Goal: Task Accomplishment & Management: Use online tool/utility

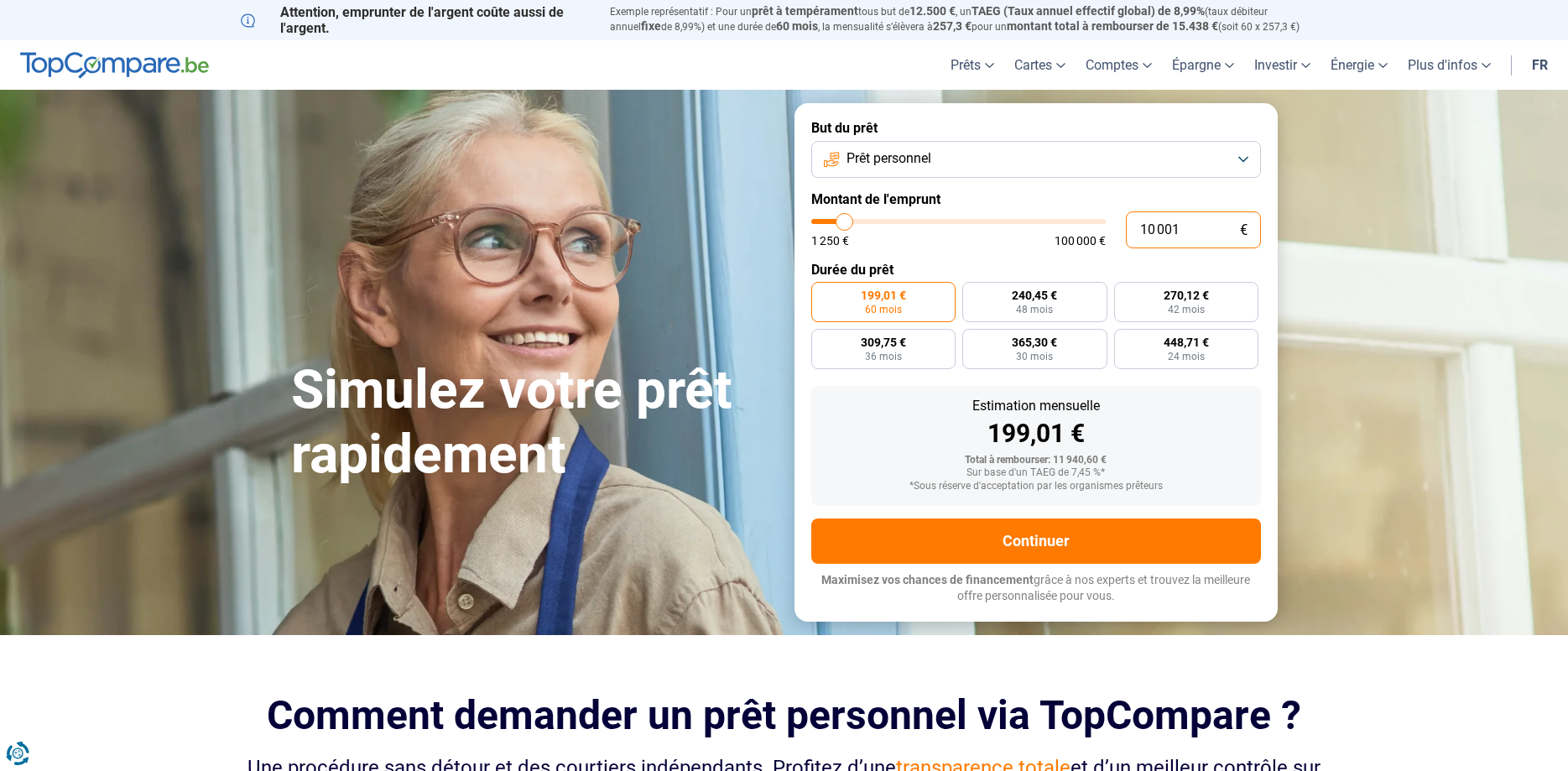
drag, startPoint x: 1194, startPoint y: 244, endPoint x: 1079, endPoint y: 221, distance: 117.3
click at [1126, 221] on input "10 001" at bounding box center [1193, 230] width 135 height 37
type input "2"
type input "1250"
type input "20"
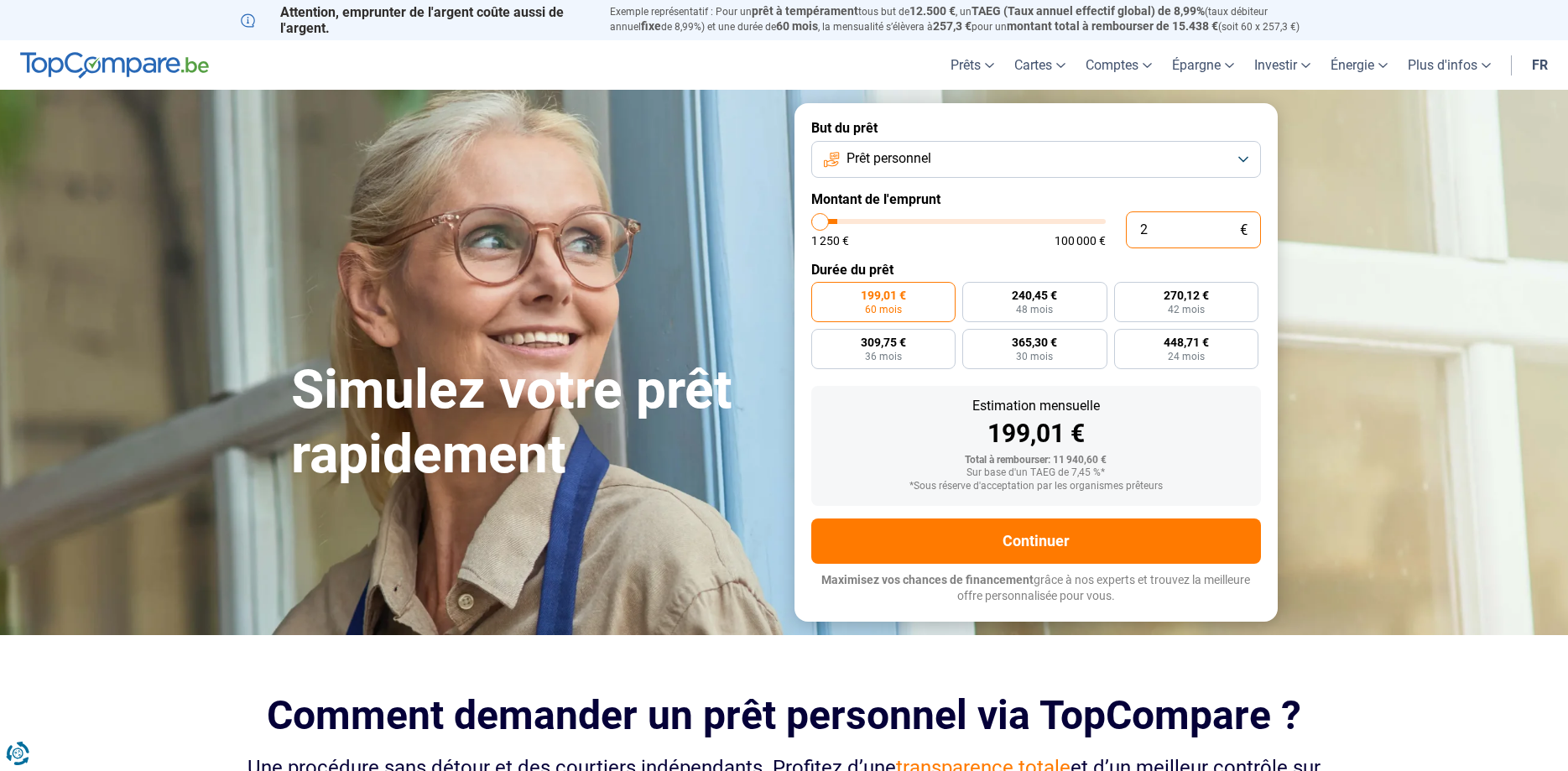
type input "1250"
type input "201"
type input "1250"
type input "2 017"
type input "2000"
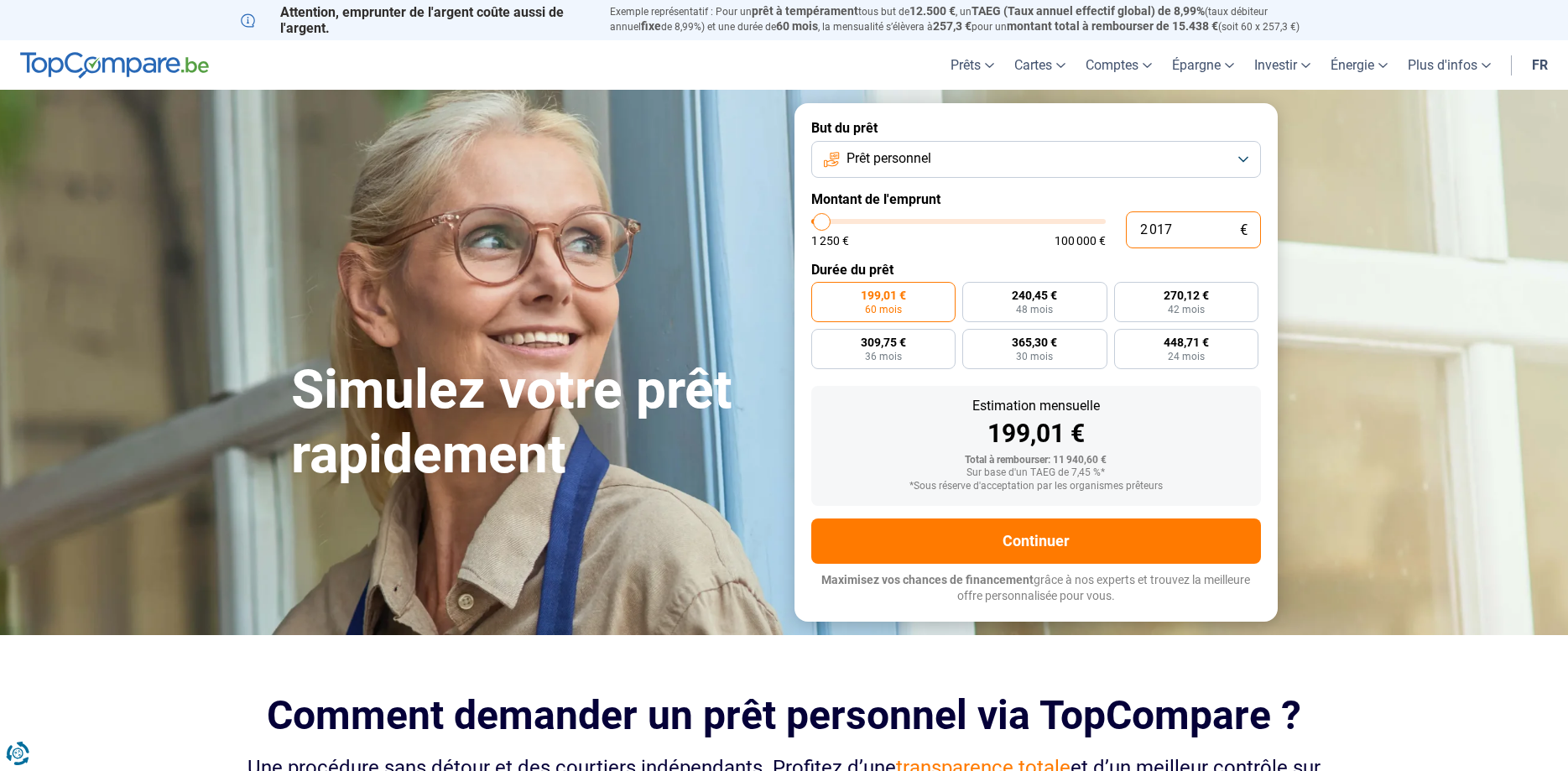
type input "20 176"
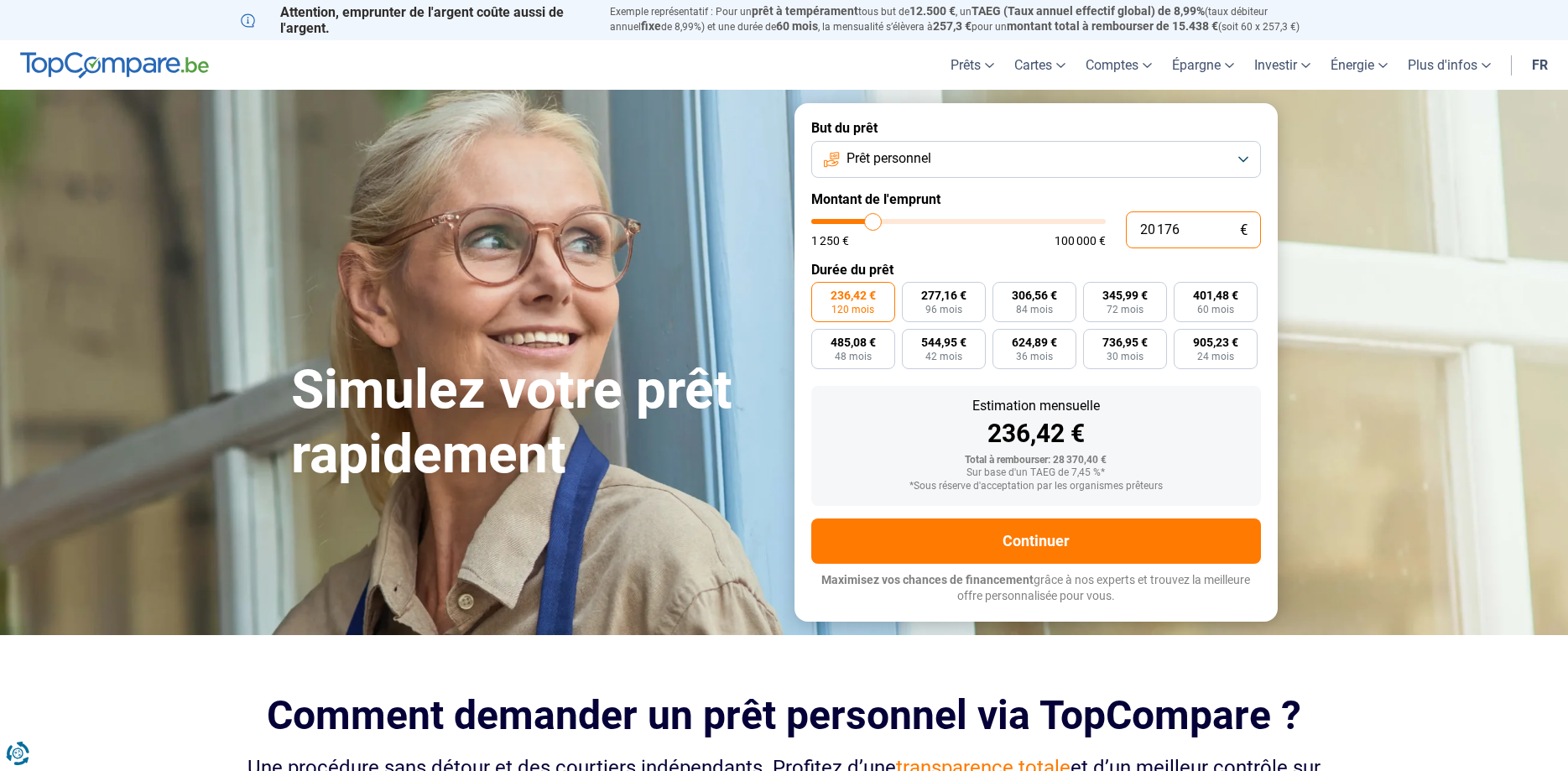
type input "20250"
click at [1409, 240] on section "Simulez votre prêt rapidement Simulez votre prêt rapidement But du prêt Prêt pe…" at bounding box center [784, 363] width 1568 height 545
type input "17 250"
type input "17250"
type input "17 500"
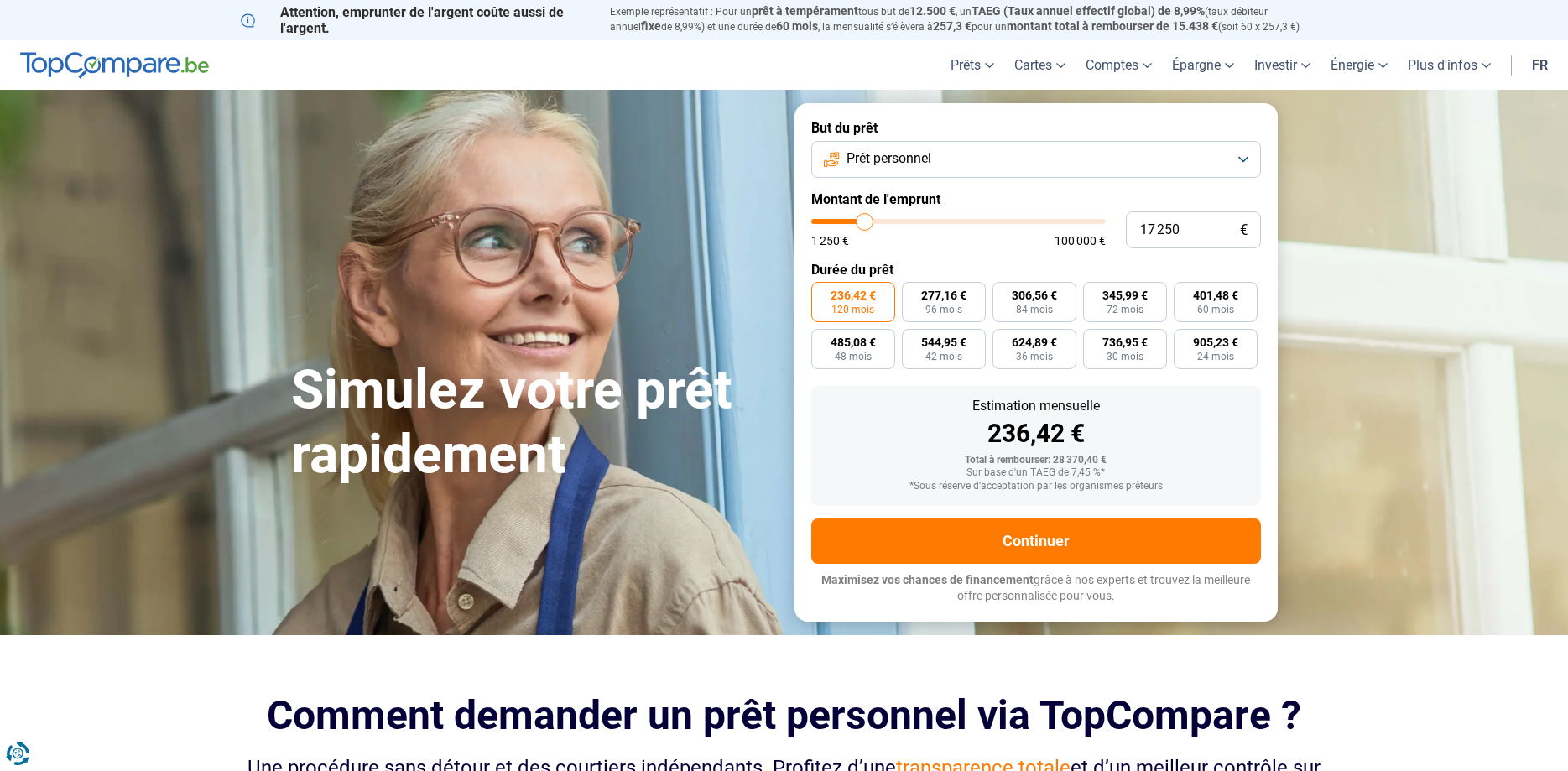
type input "17500"
type input "18 000"
type input "18000"
type input "19 000"
type input "19000"
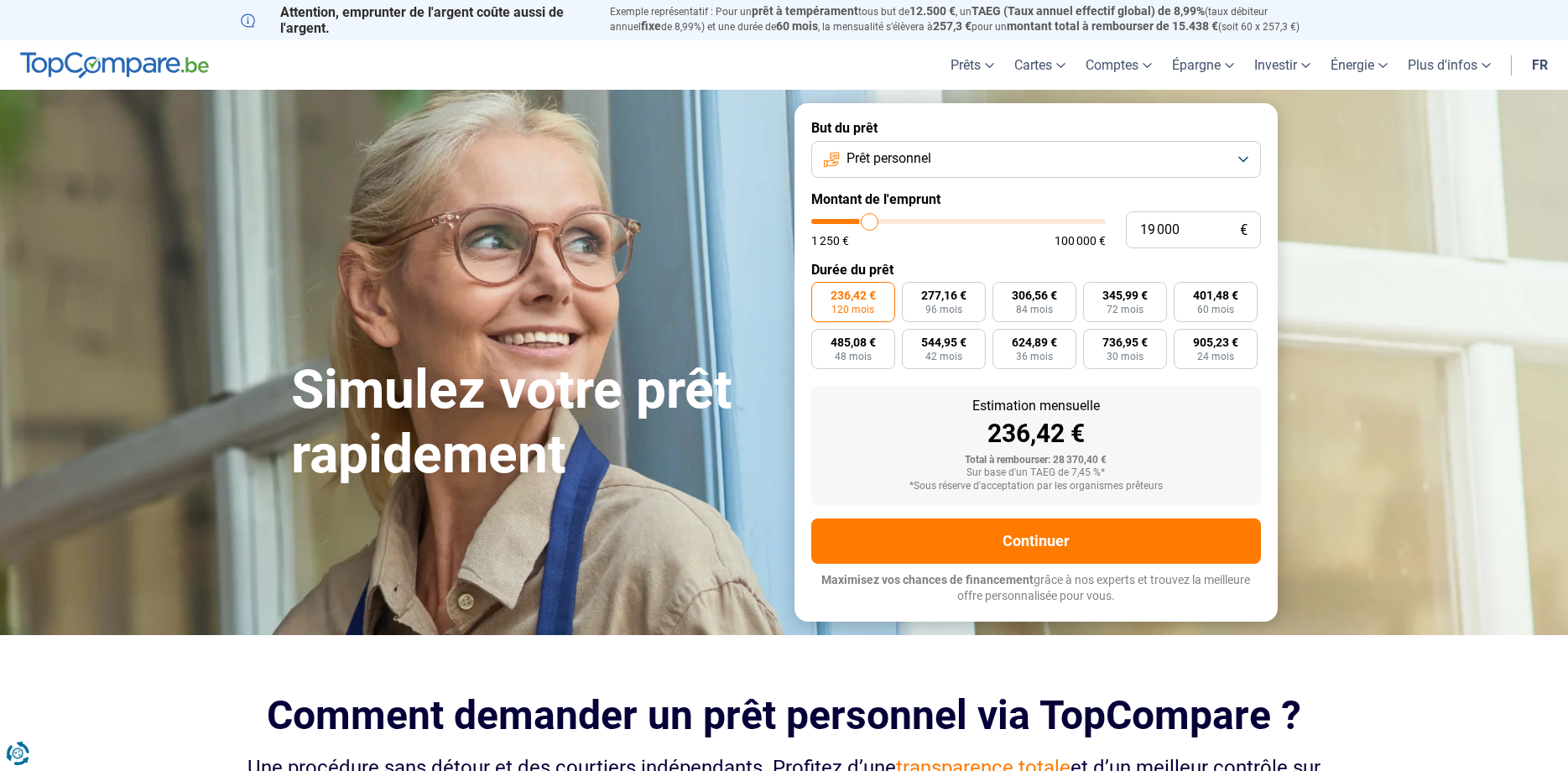
type input "19 500"
type input "19500"
type input "20 250"
type input "20250"
type input "21 250"
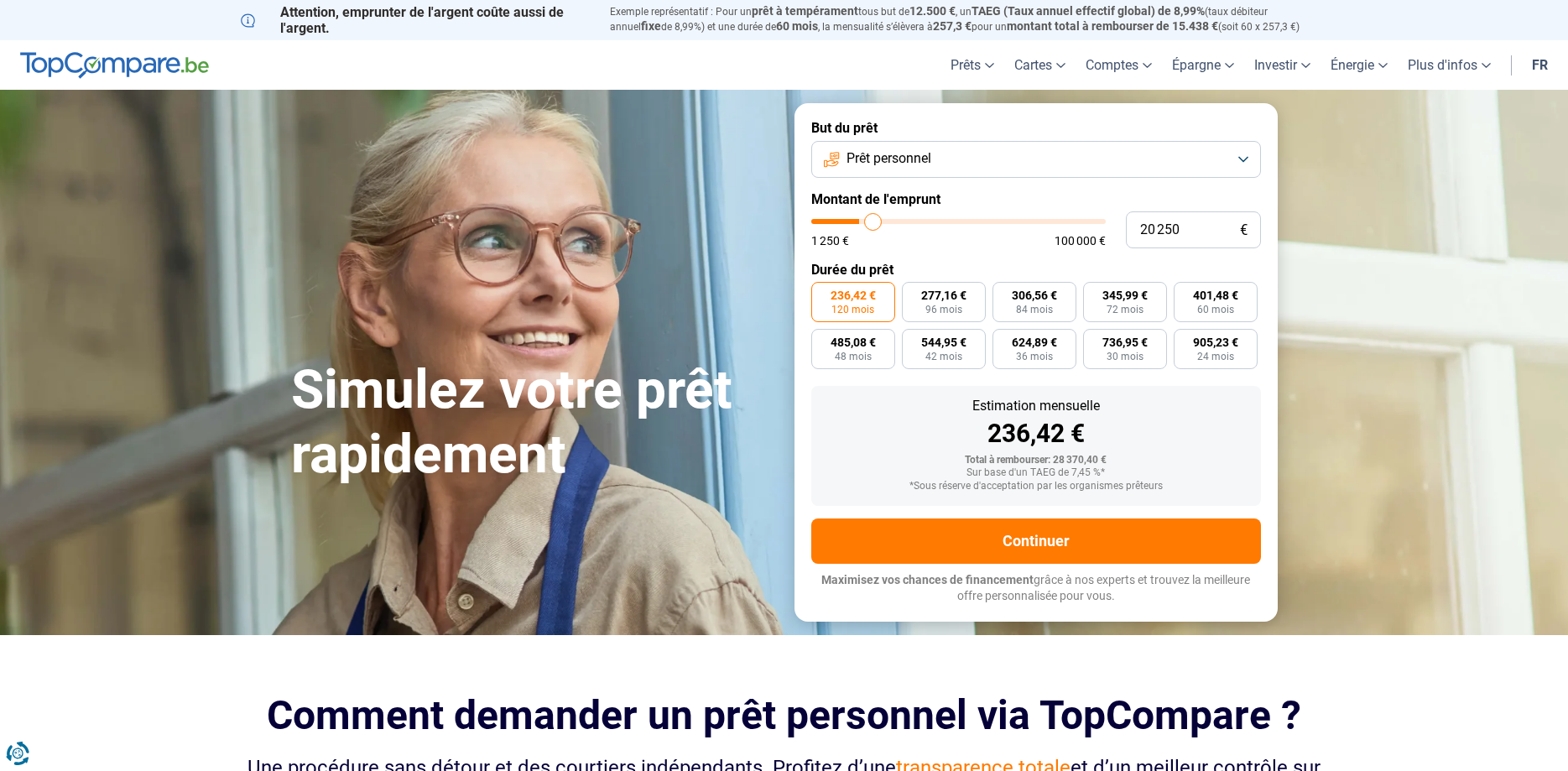
type input "21250"
type input "22 250"
type input "22250"
type input "22 750"
type input "22750"
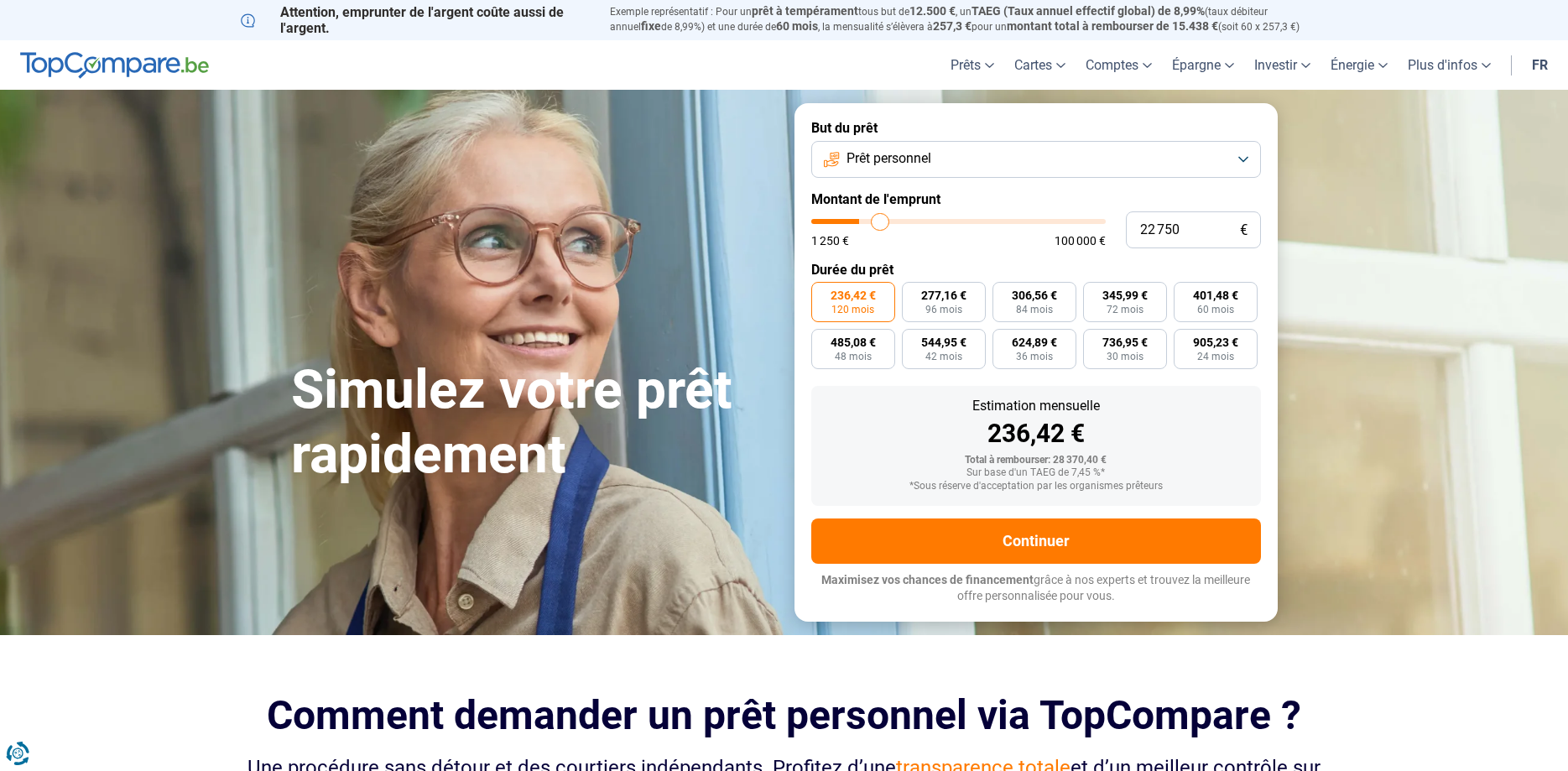
type input "23 000"
type input "23000"
type input "23 750"
type input "23750"
type input "24 000"
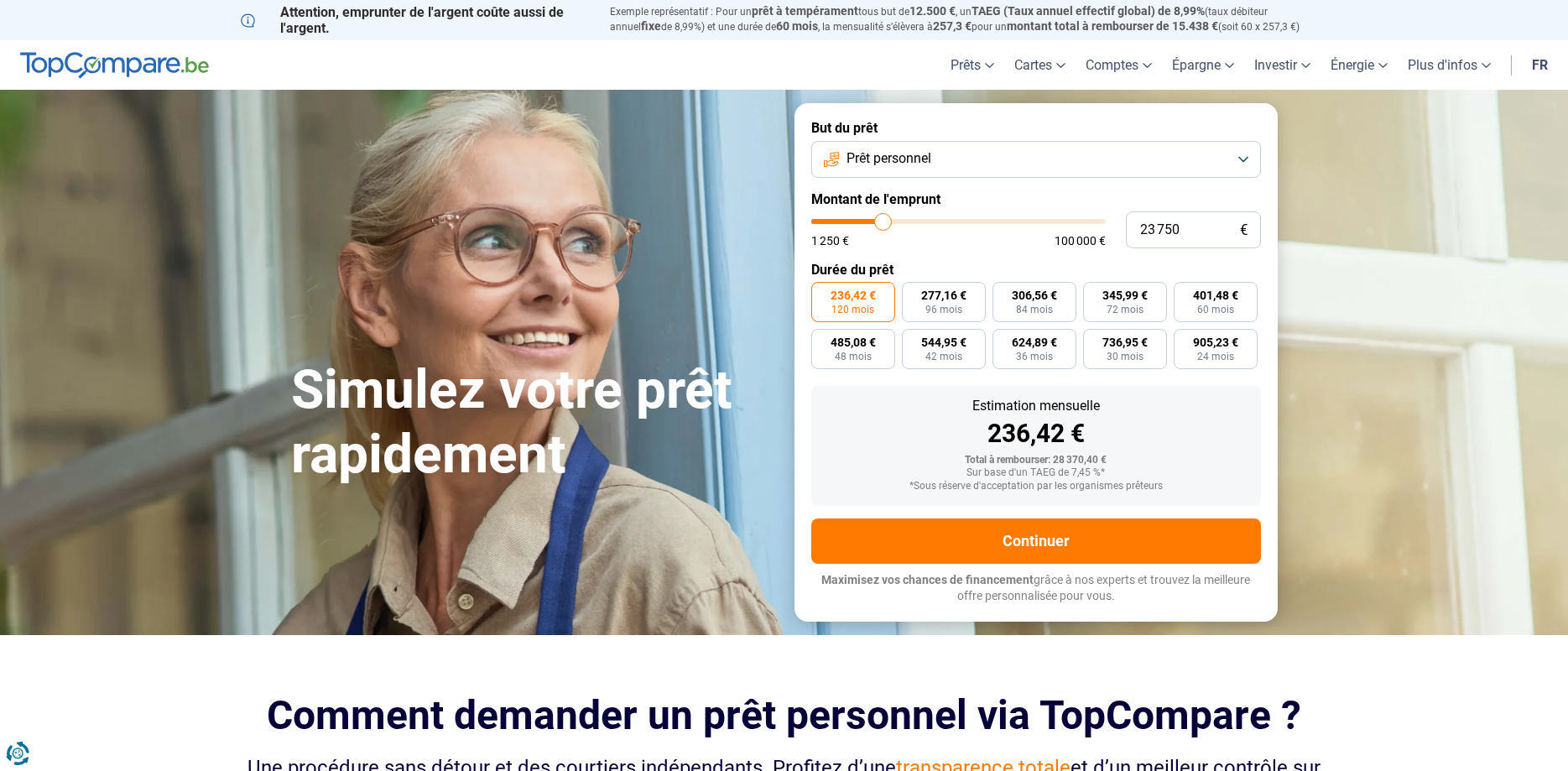
type input "24000"
type input "24 250"
type input "24250"
type input "23 750"
type input "23750"
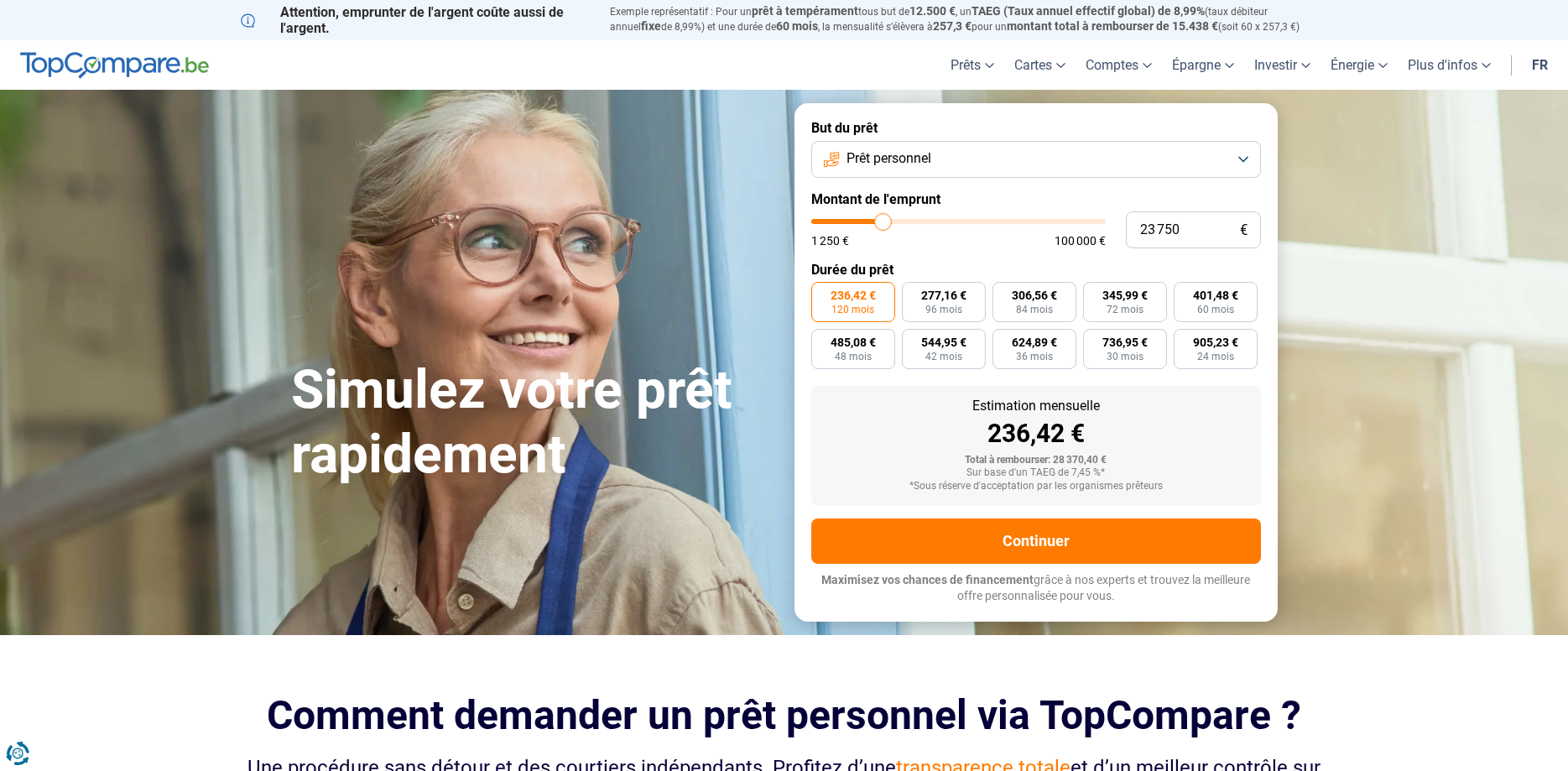
type input "22 750"
type input "22750"
type input "22 250"
type input "22250"
type input "21 750"
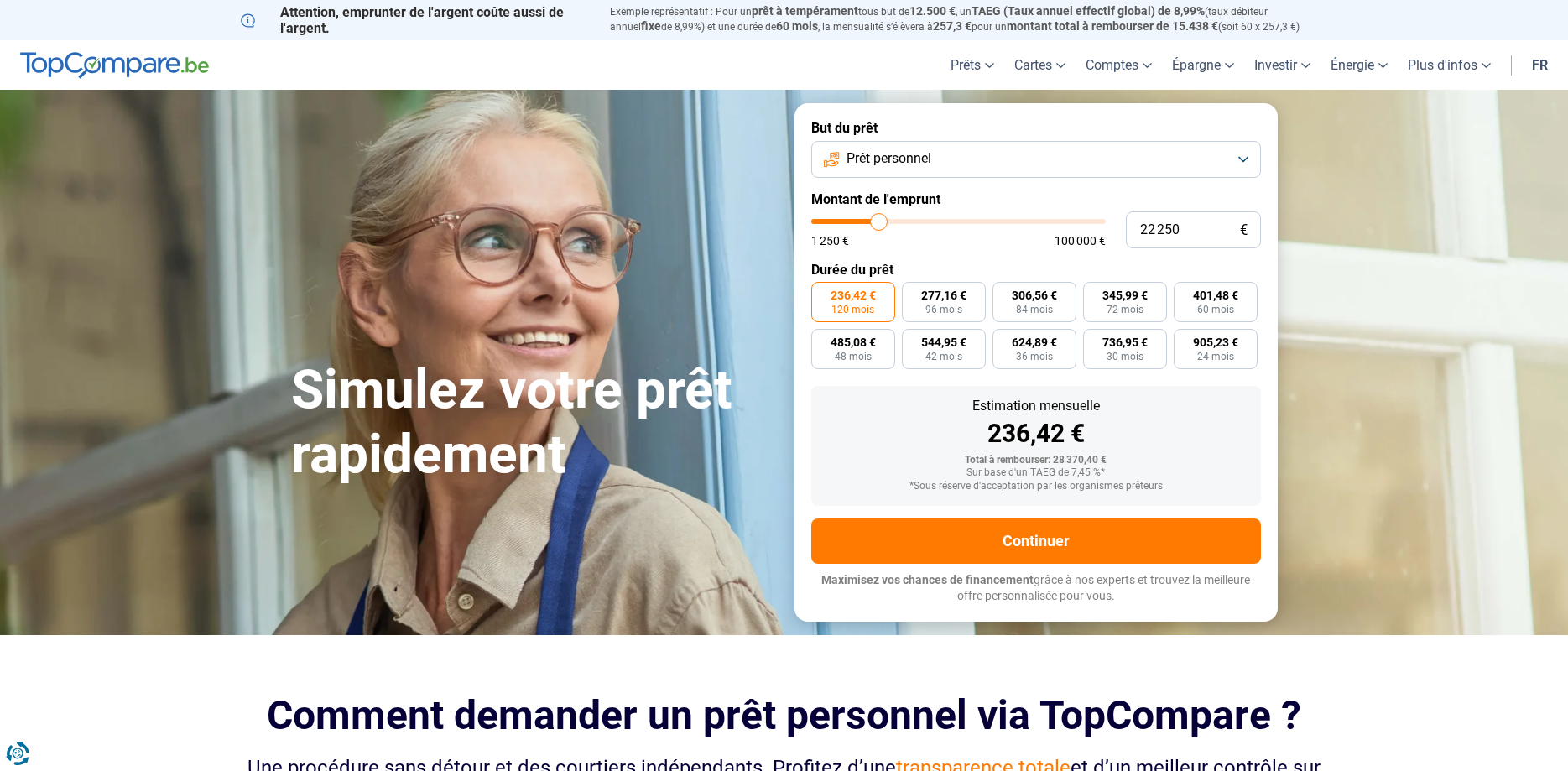
type input "21750"
type input "21 500"
type input "21500"
type input "21 250"
type input "21250"
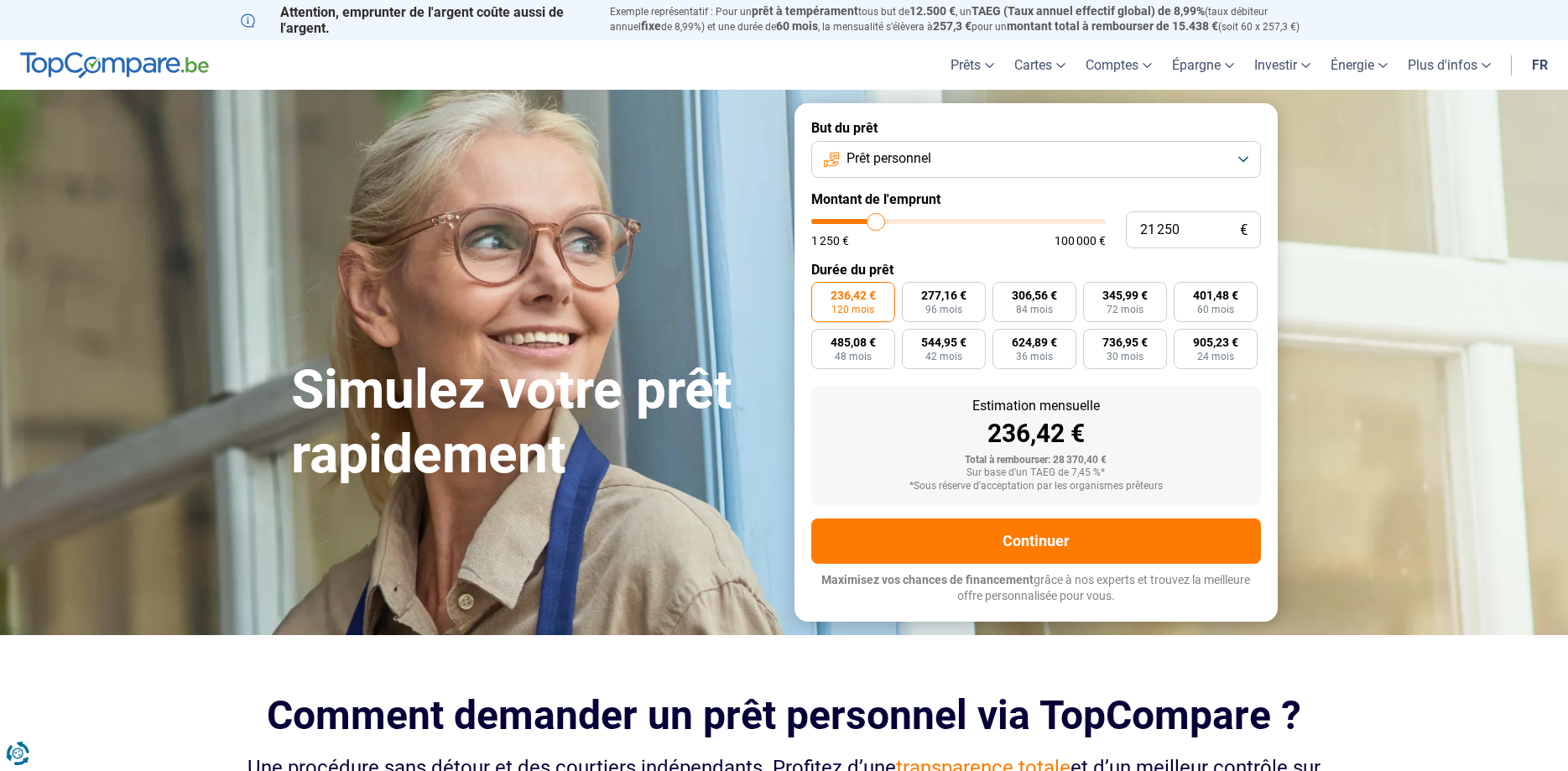
type input "21 000"
type input "21000"
type input "20 750"
type input "20750"
type input "20 250"
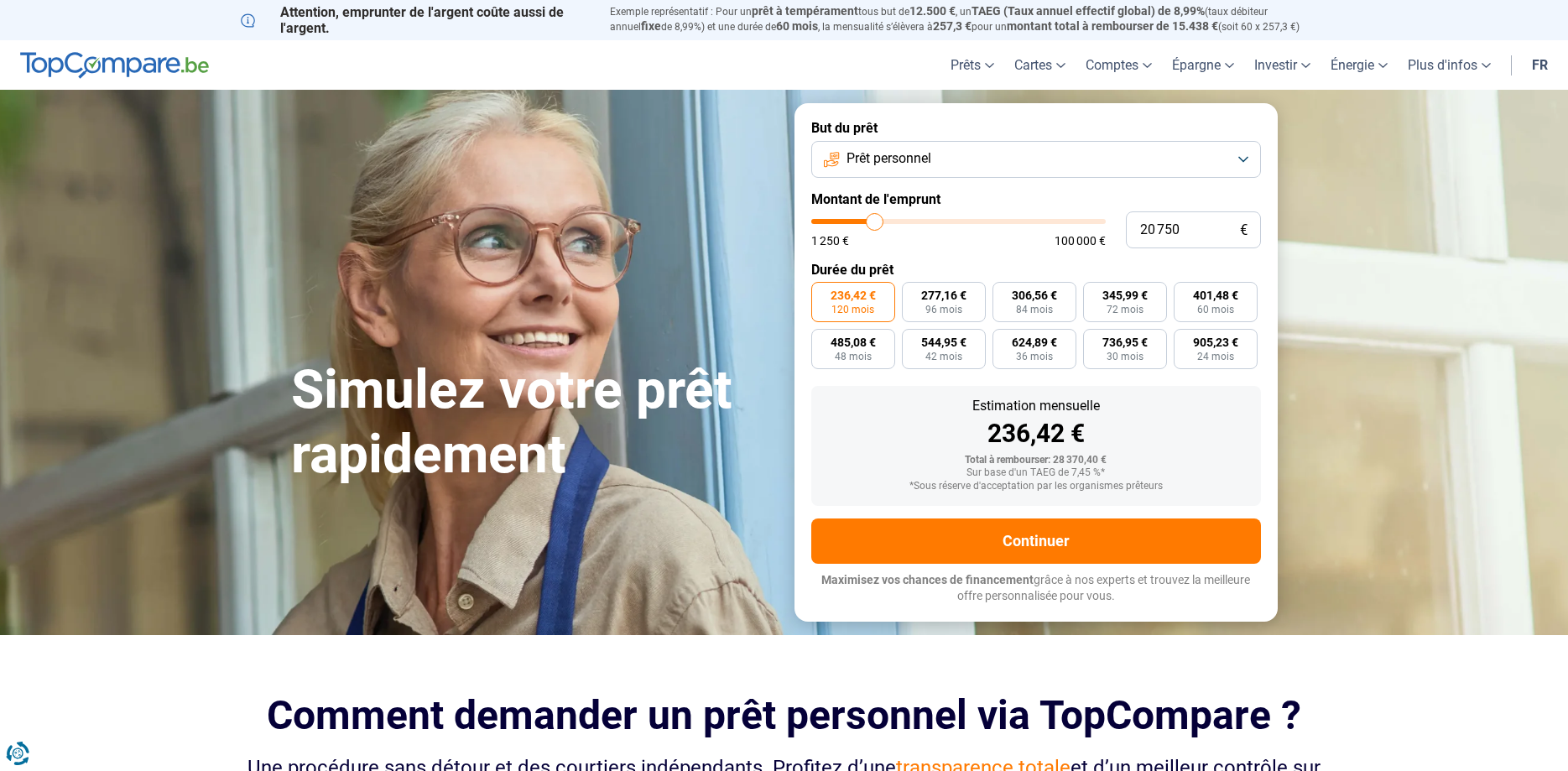
type input "20250"
type input "20 000"
type input "20000"
type input "19 750"
type input "19750"
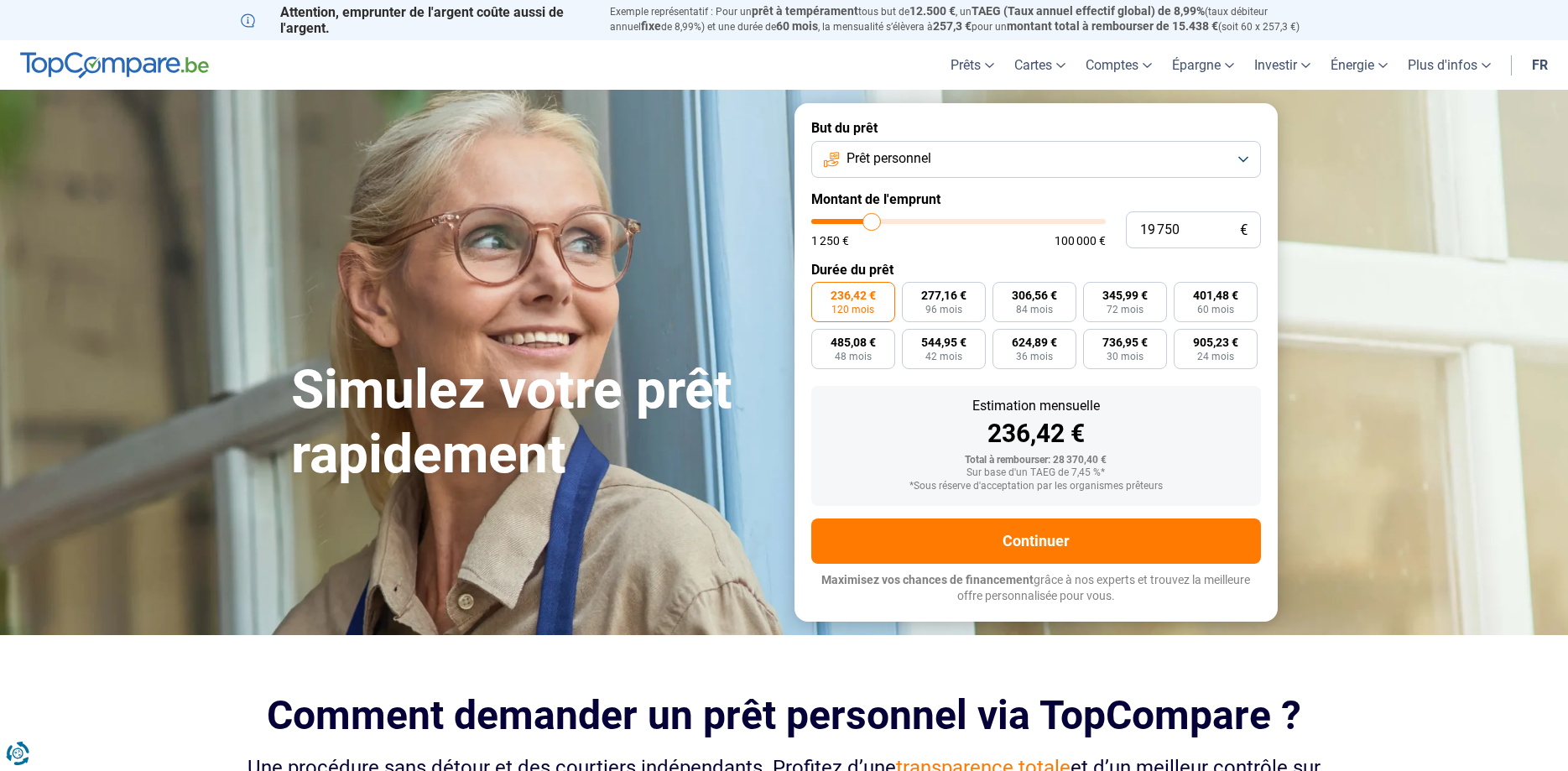
type input "20 000"
type input "20000"
type input "20 250"
type input "20250"
type input "20 750"
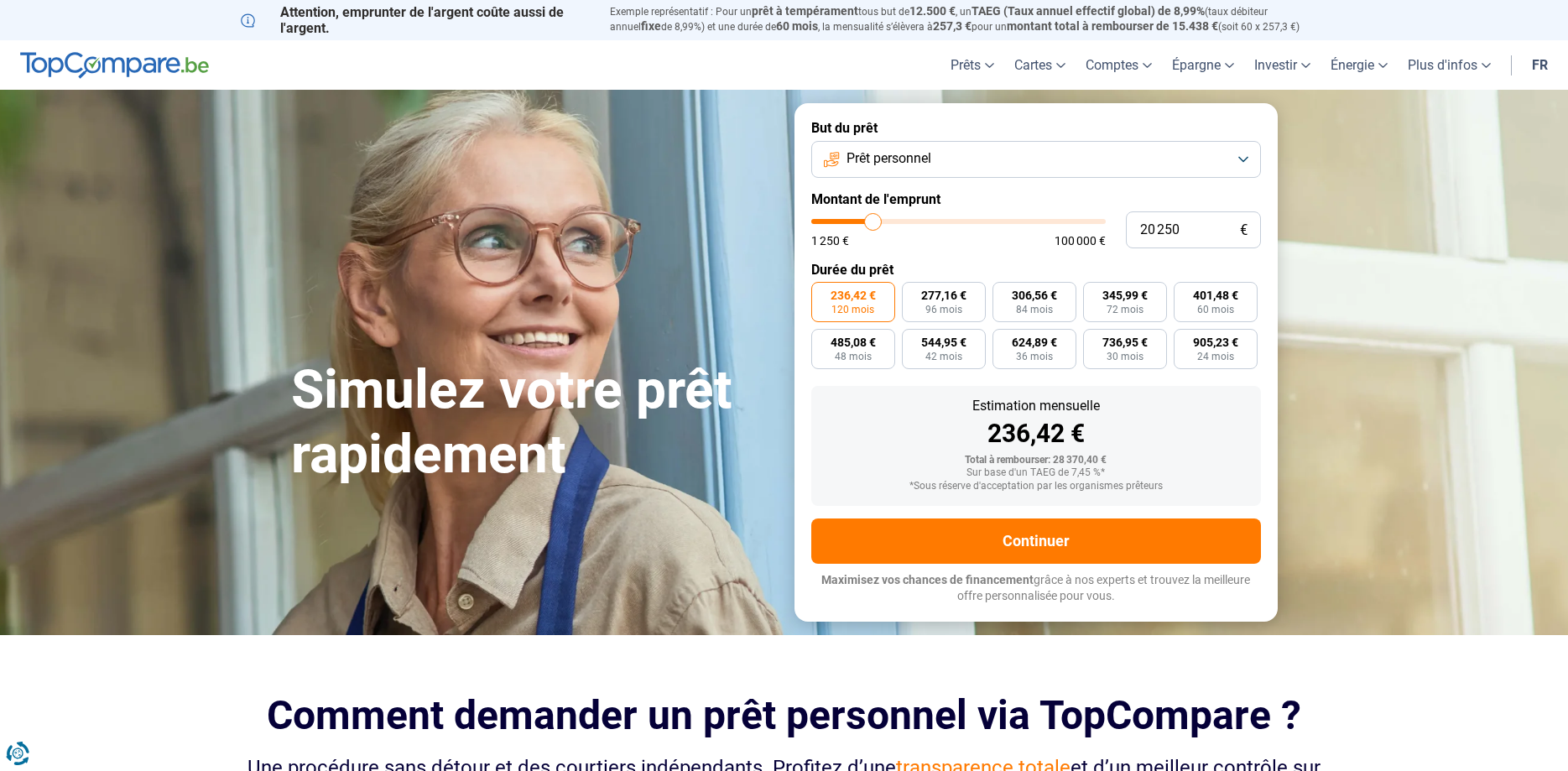
type input "20750"
type input "21 000"
type input "21000"
type input "20 750"
type input "20750"
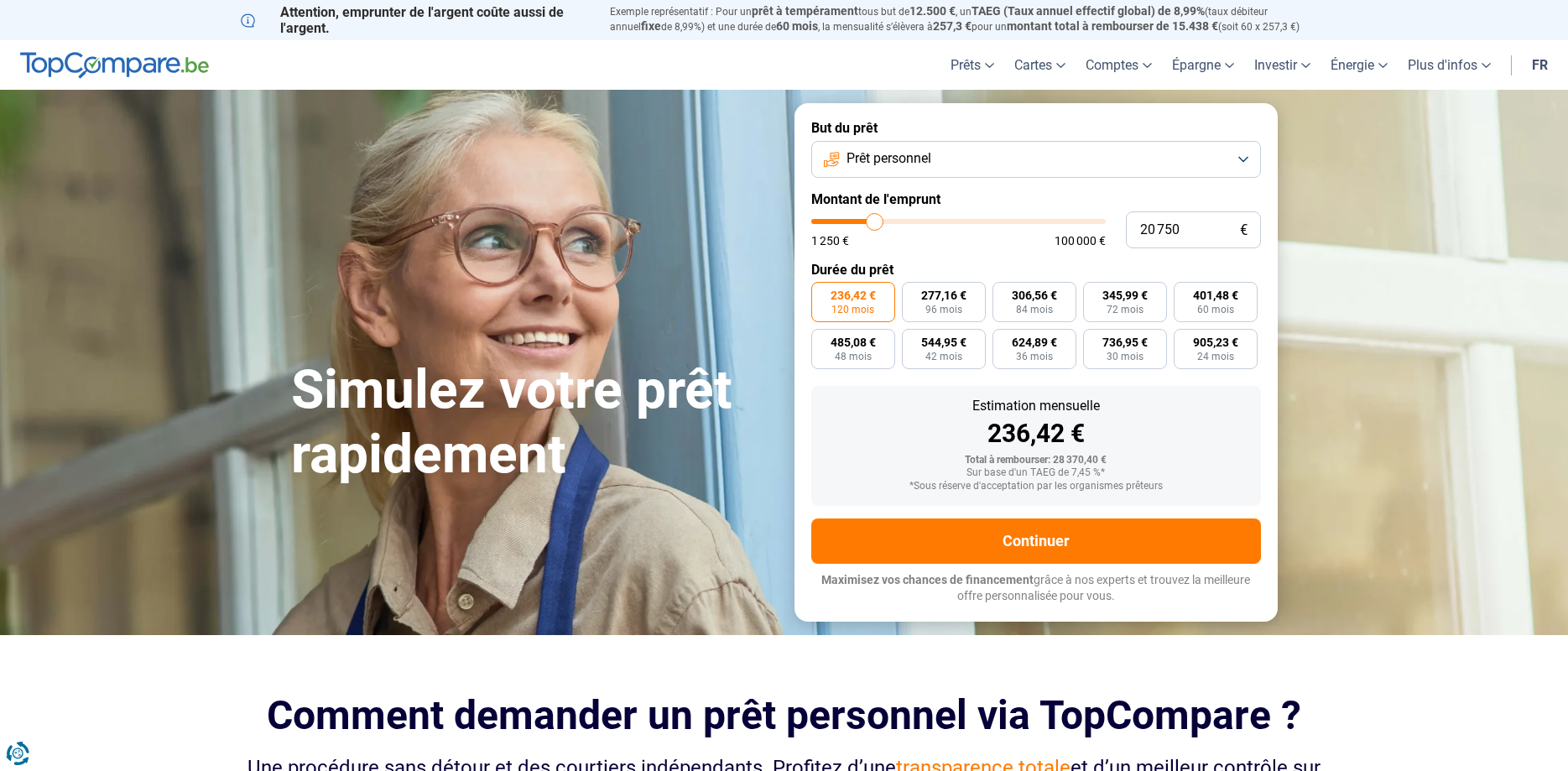
type input "20 250"
type input "20250"
type input "20 000"
type input "20000"
type input "19 750"
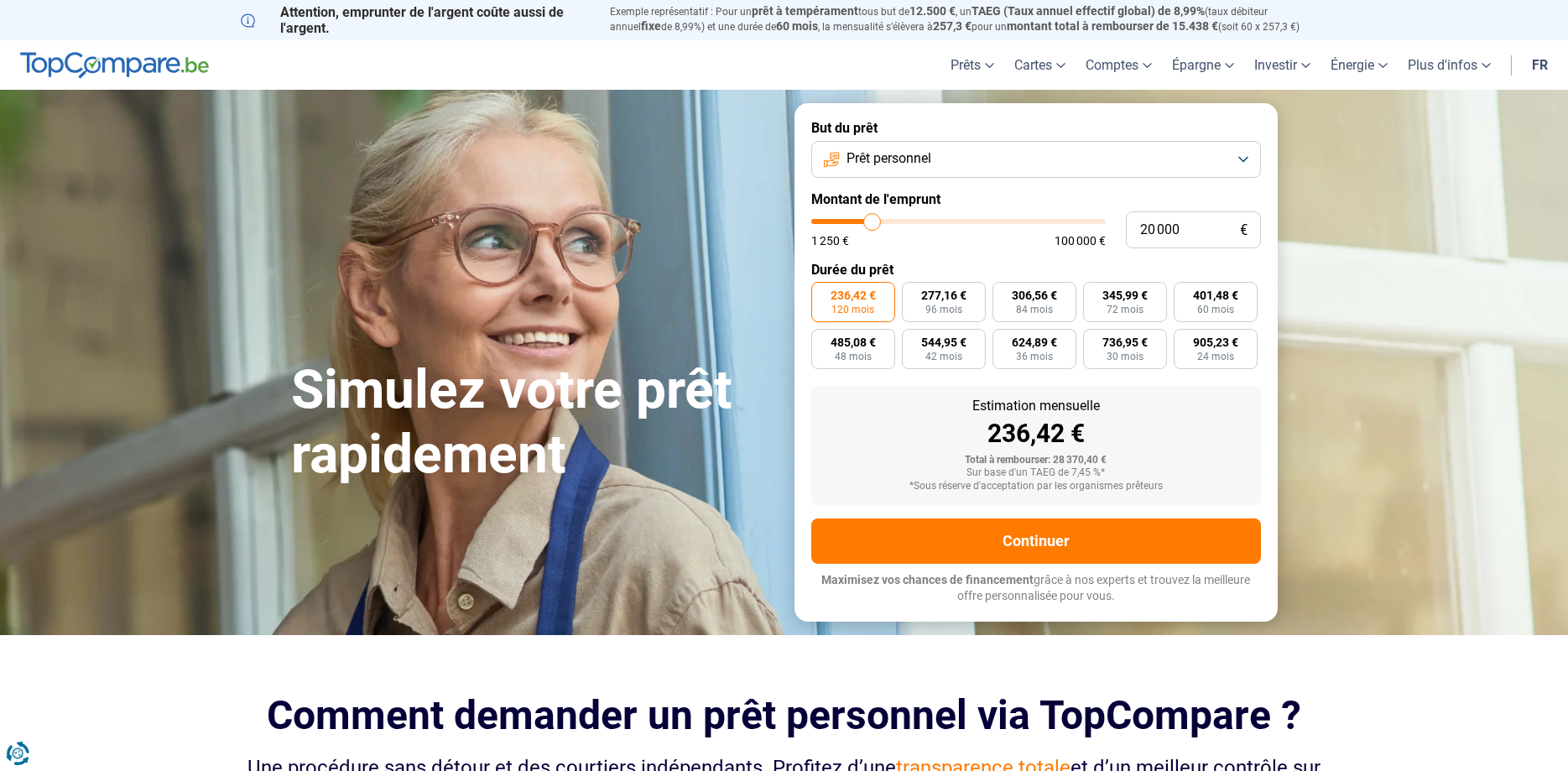
type input "19750"
type input "20 000"
type input "20000"
type input "20 250"
type input "20250"
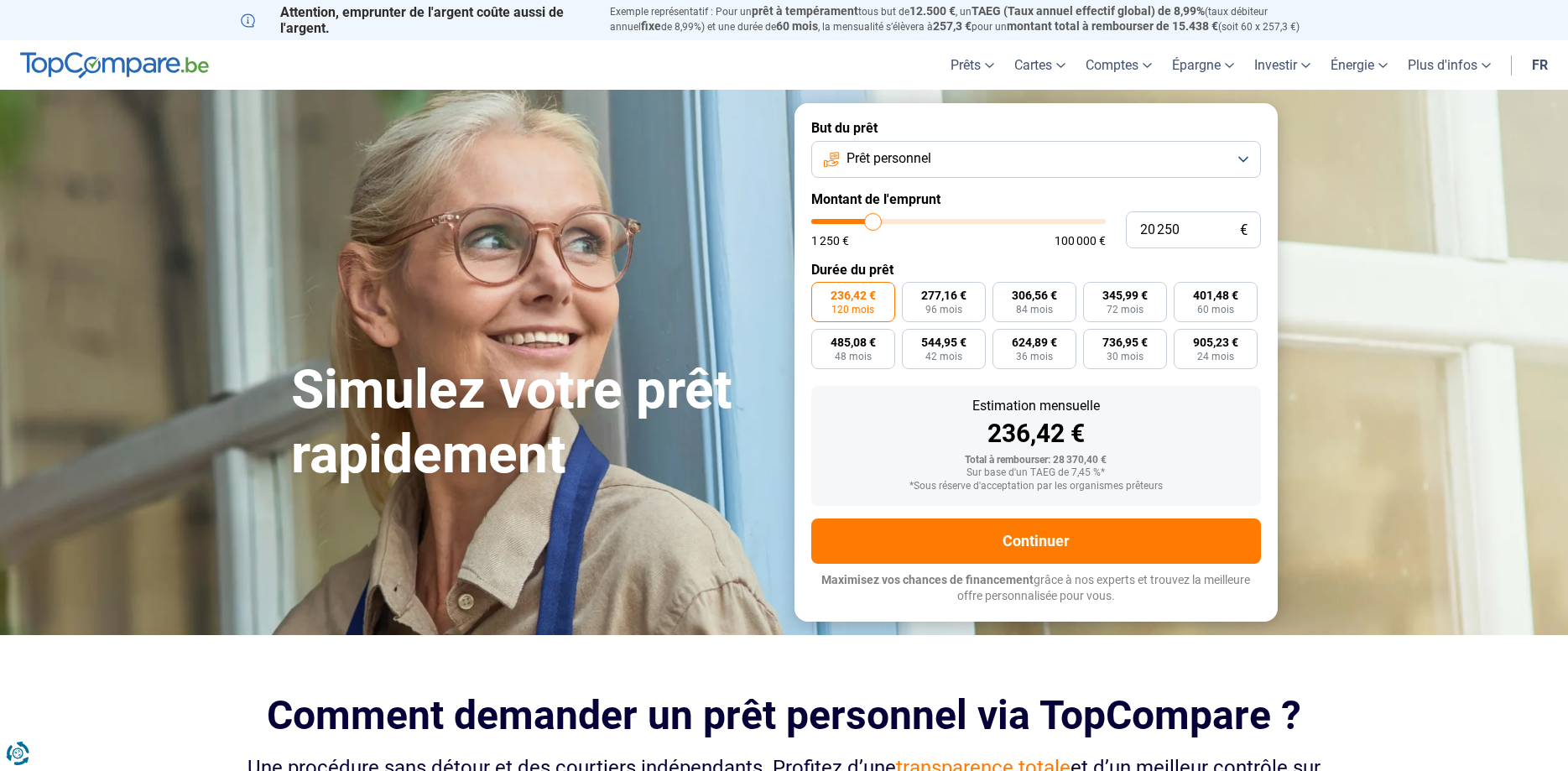
drag, startPoint x: 864, startPoint y: 223, endPoint x: 873, endPoint y: 225, distance: 9.2
click at [873, 224] on input "range" at bounding box center [959, 221] width 294 height 5
click at [1398, 268] on section "Simulez votre prêt rapidement Simulez votre prêt rapidement But du prêt Prêt pe…" at bounding box center [784, 363] width 1568 height 545
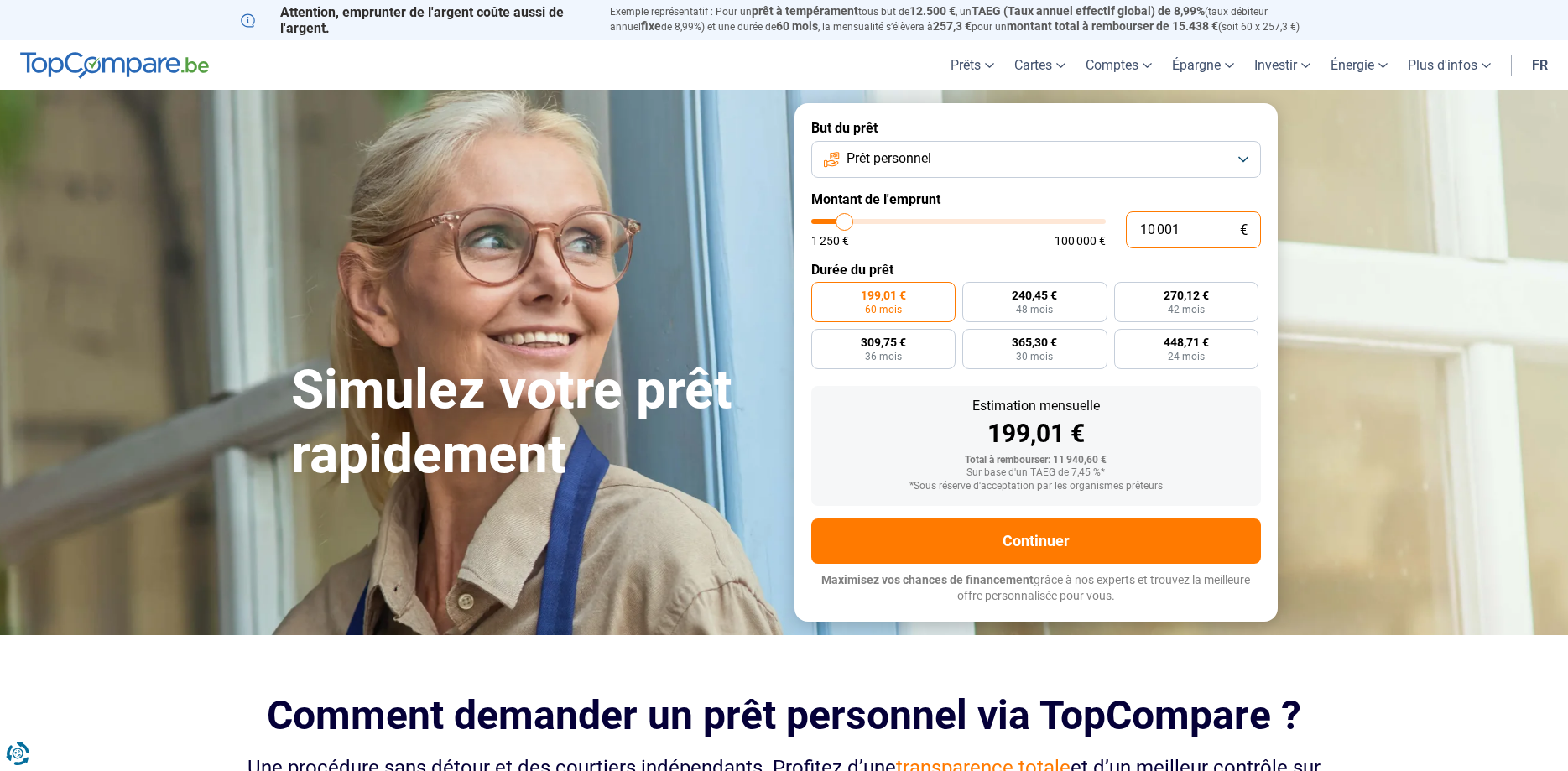
drag, startPoint x: 1184, startPoint y: 232, endPoint x: 1062, endPoint y: 220, distance: 122.6
click at [1126, 220] on input "10 001" at bounding box center [1193, 230] width 135 height 37
type input "2"
type input "1250"
type input "20"
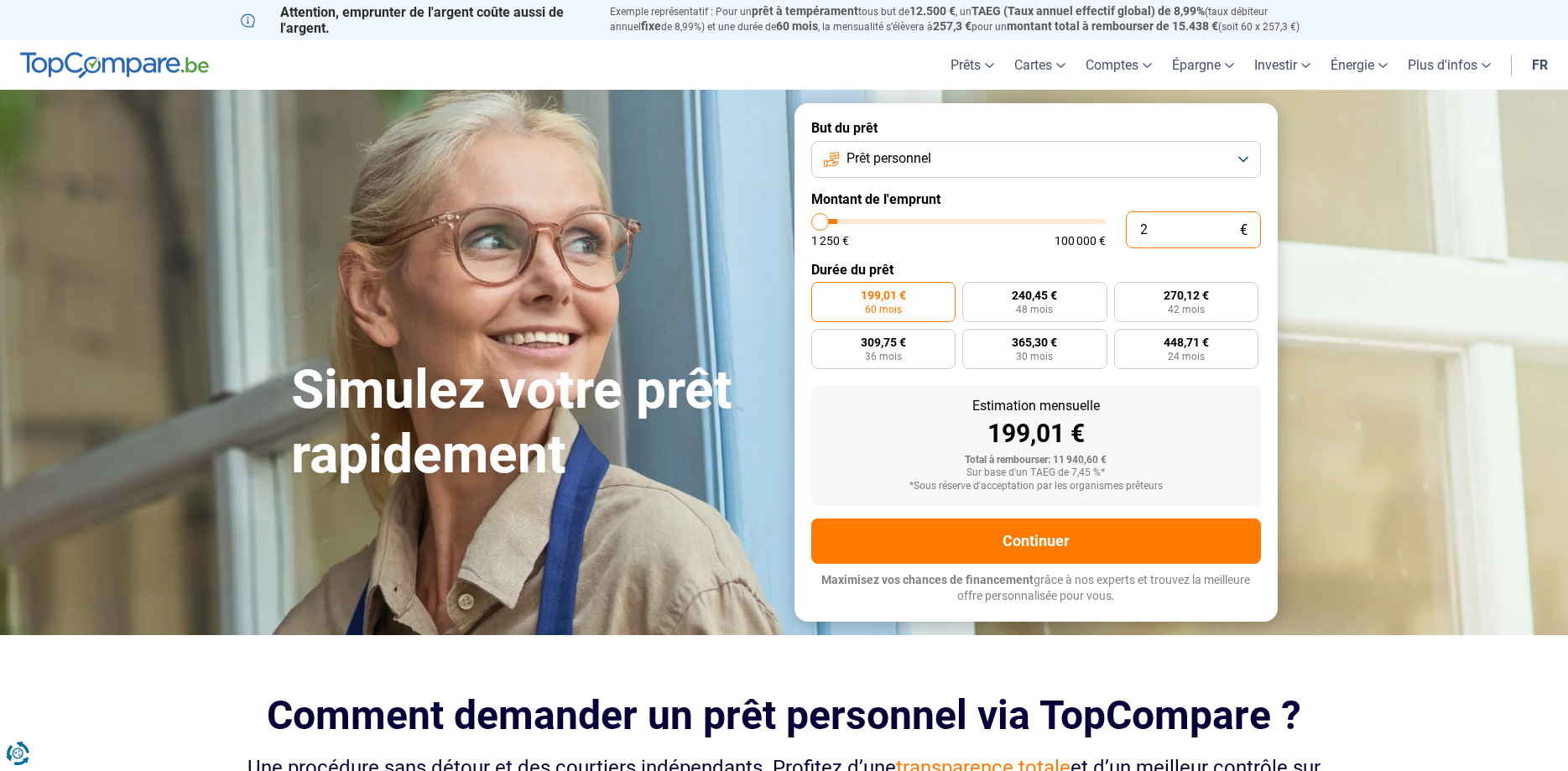
type input "1250"
type input "200"
type input "1250"
type input "2 000"
type input "2000"
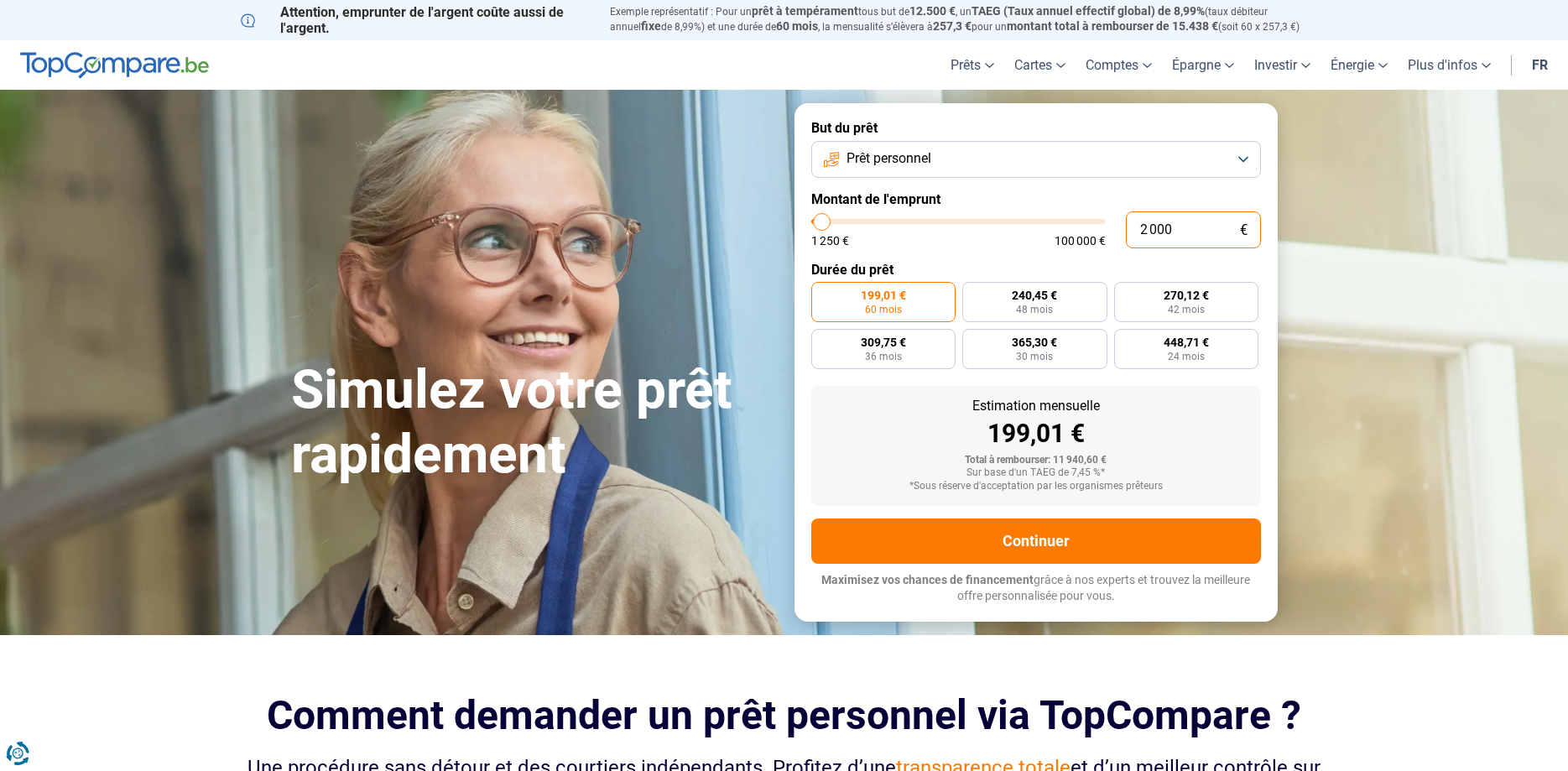
type input "20 000"
type input "20000"
type input "21 750"
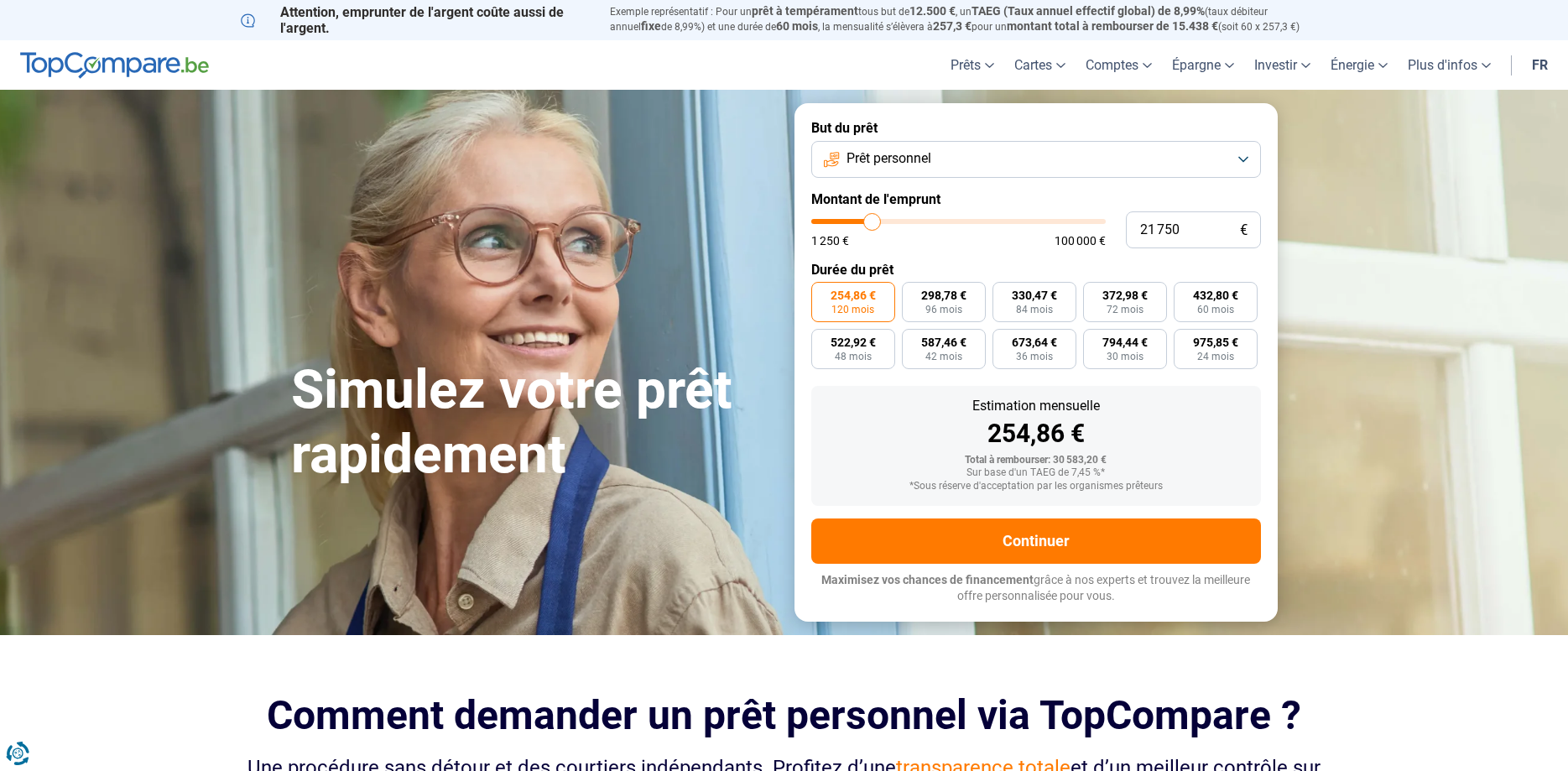
type input "21750"
type input "22 250"
type input "22250"
type input "22 500"
type input "22500"
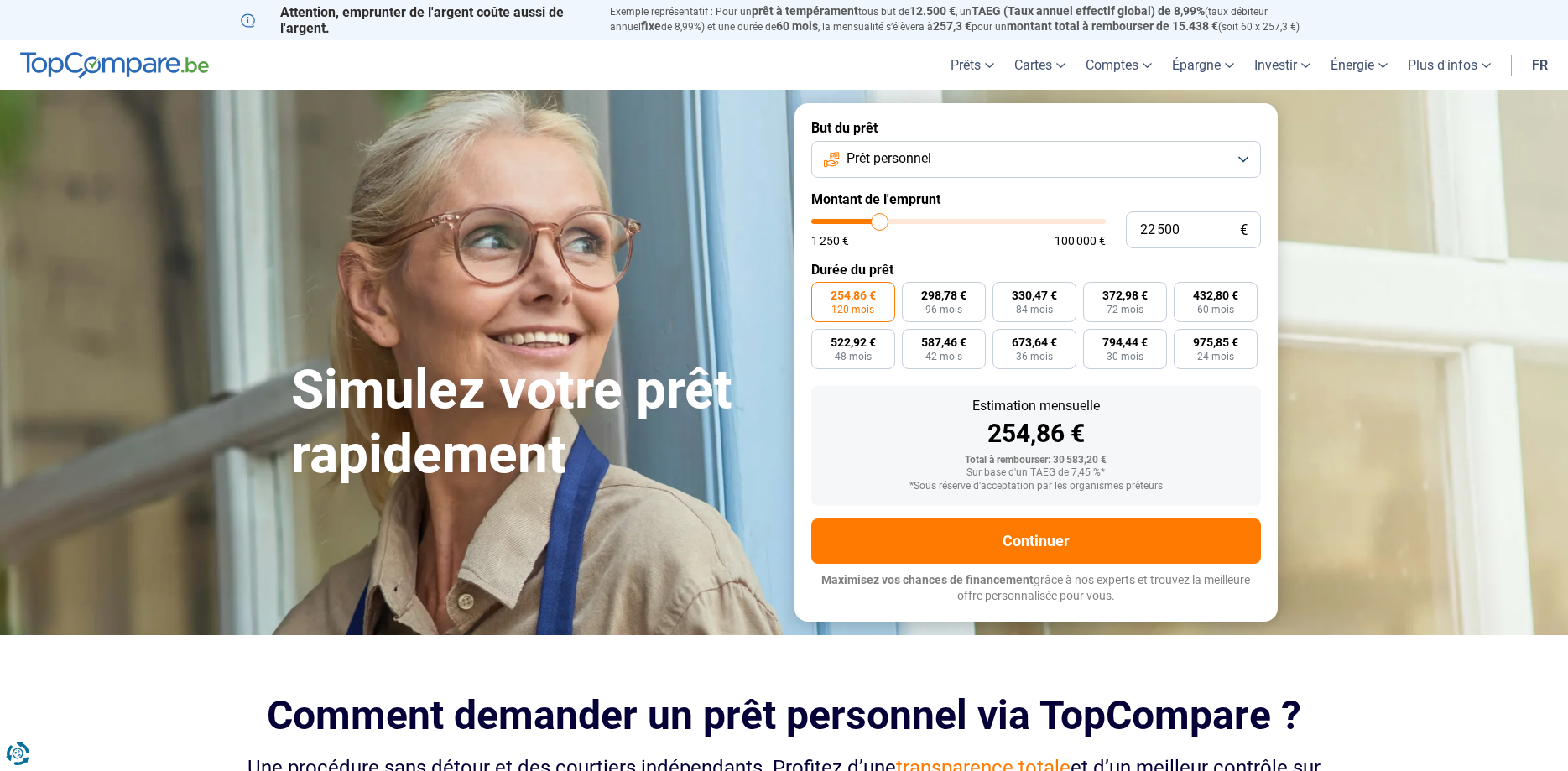
type input "22 750"
type input "22750"
type input "23 000"
type input "23000"
type input "23 250"
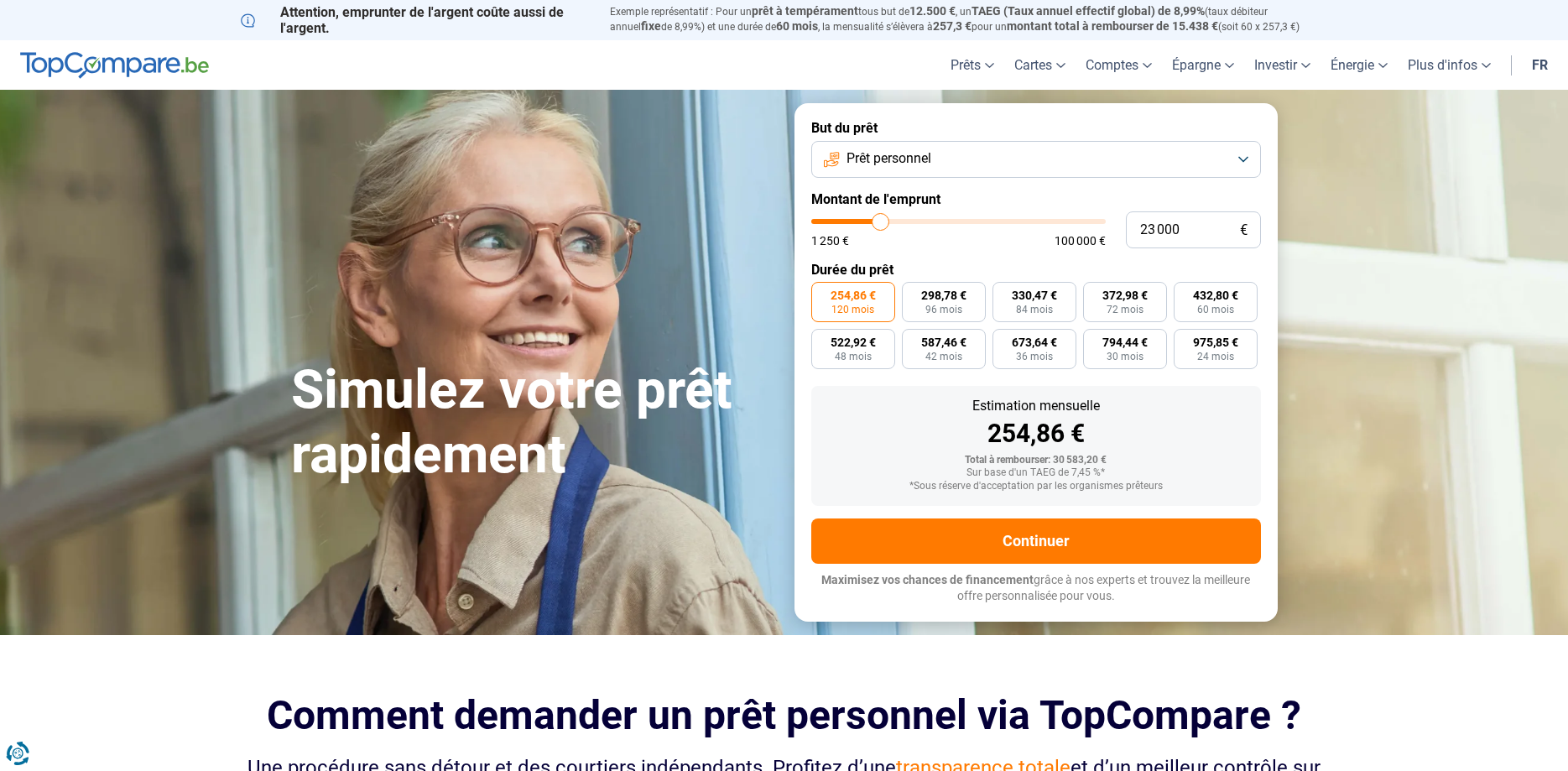
type input "23250"
type input "23 750"
type input "23750"
type input "24 000"
type input "24000"
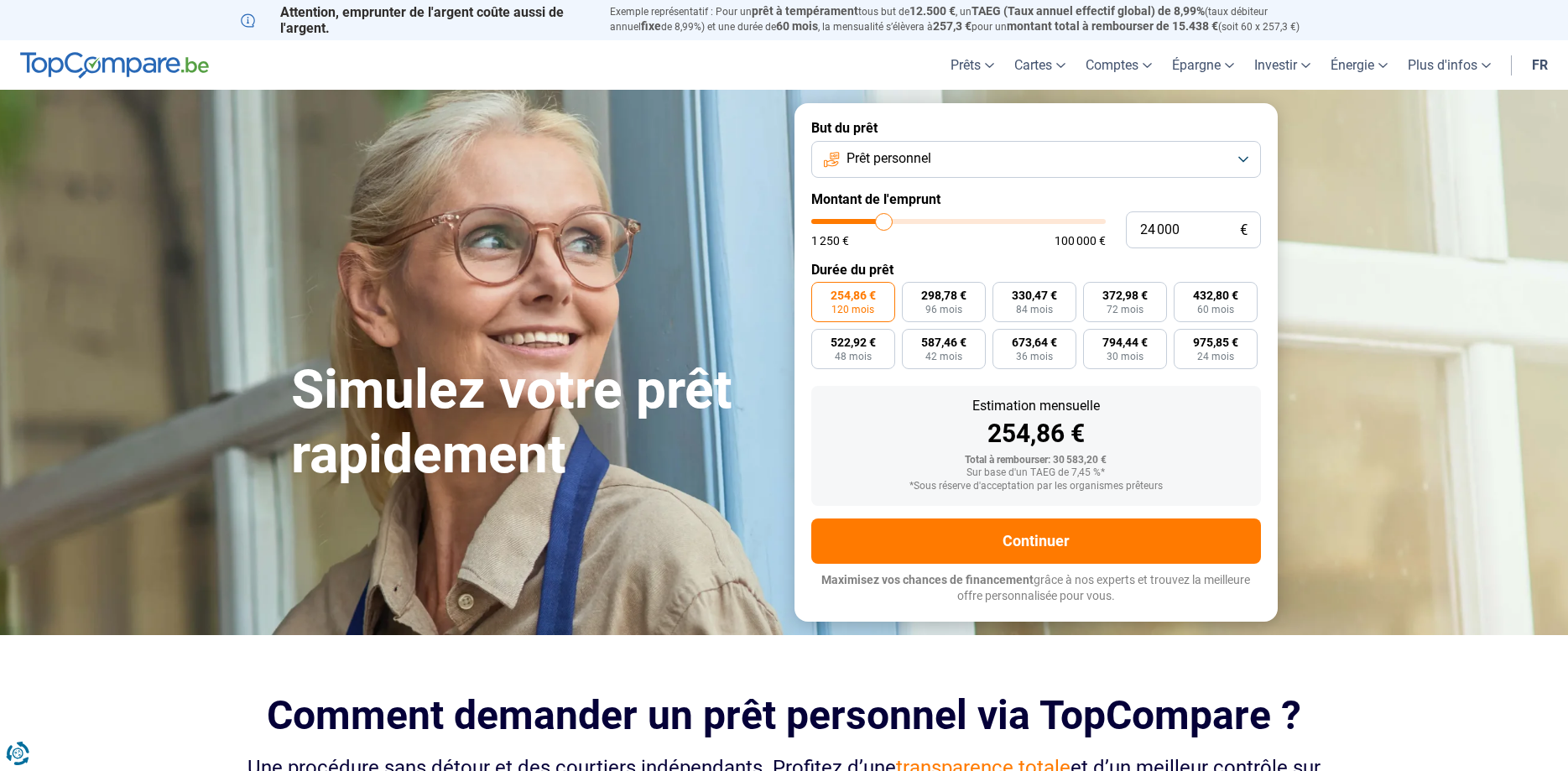
type input "24 250"
type input "24250"
type input "24 500"
type input "24500"
type input "24 750"
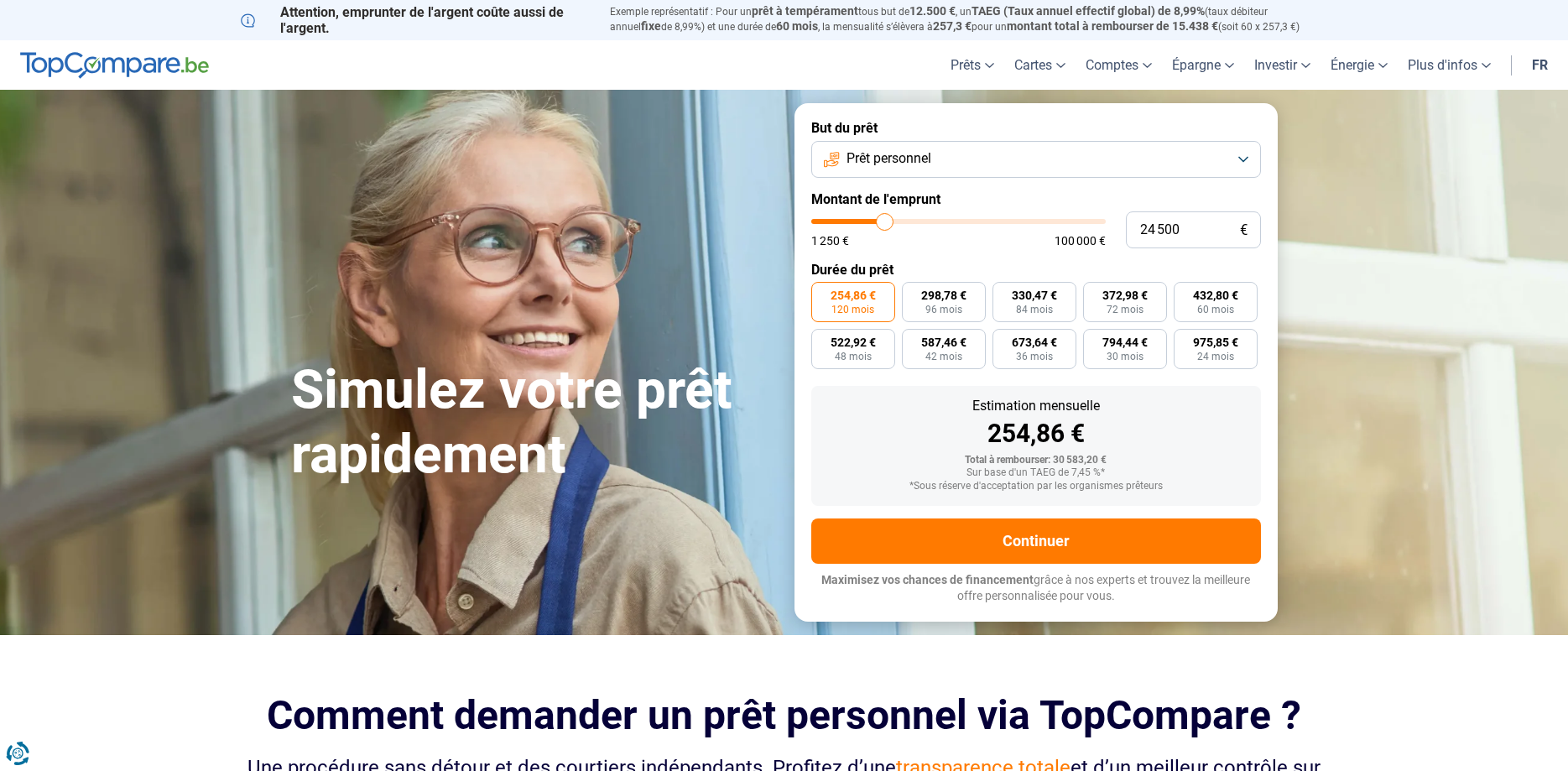
type input "24750"
type input "25 250"
type input "25250"
type input "25 500"
type input "25500"
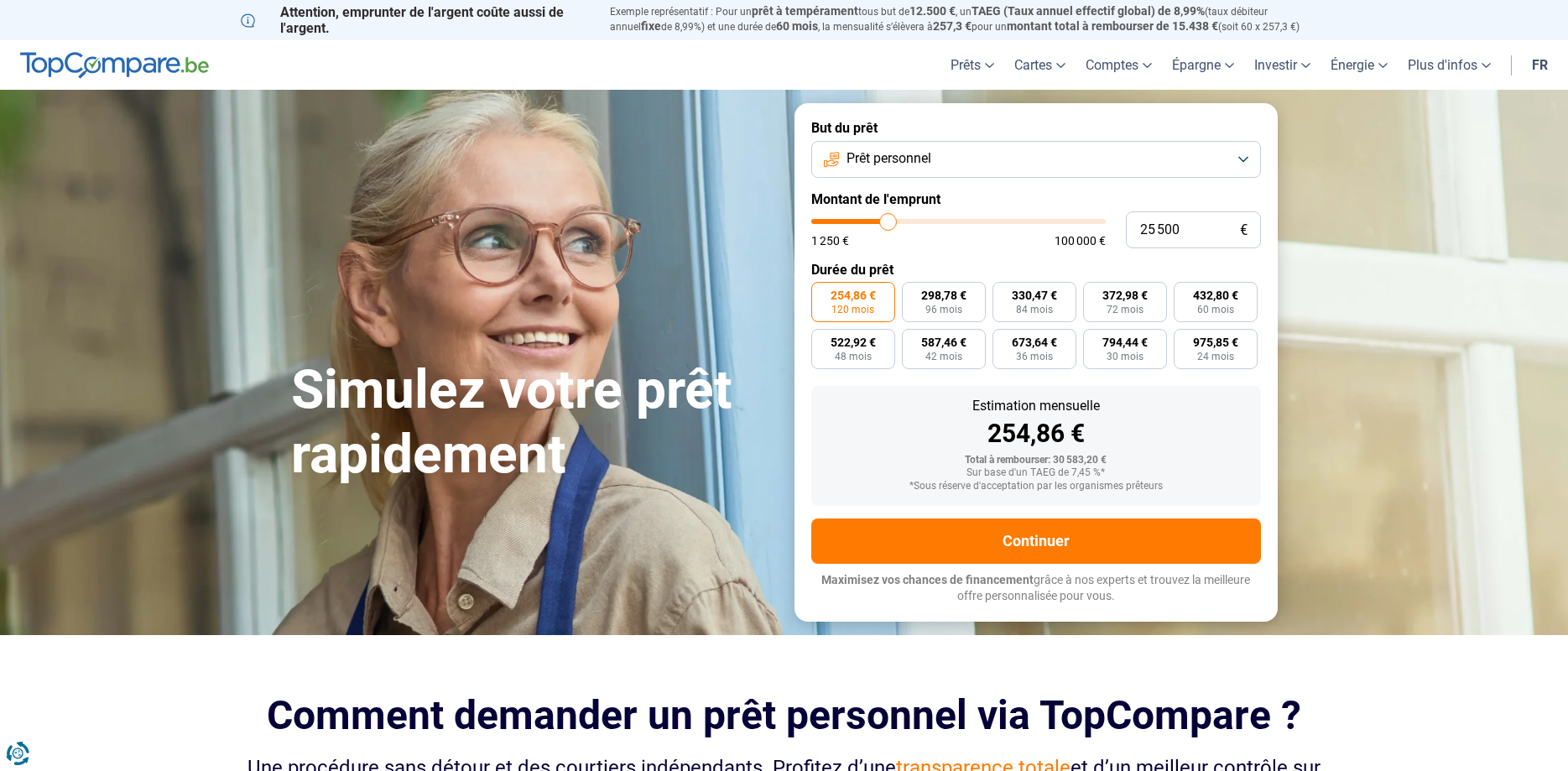
type input "25 750"
type input "25750"
type input "26 250"
type input "26250"
type input "26 750"
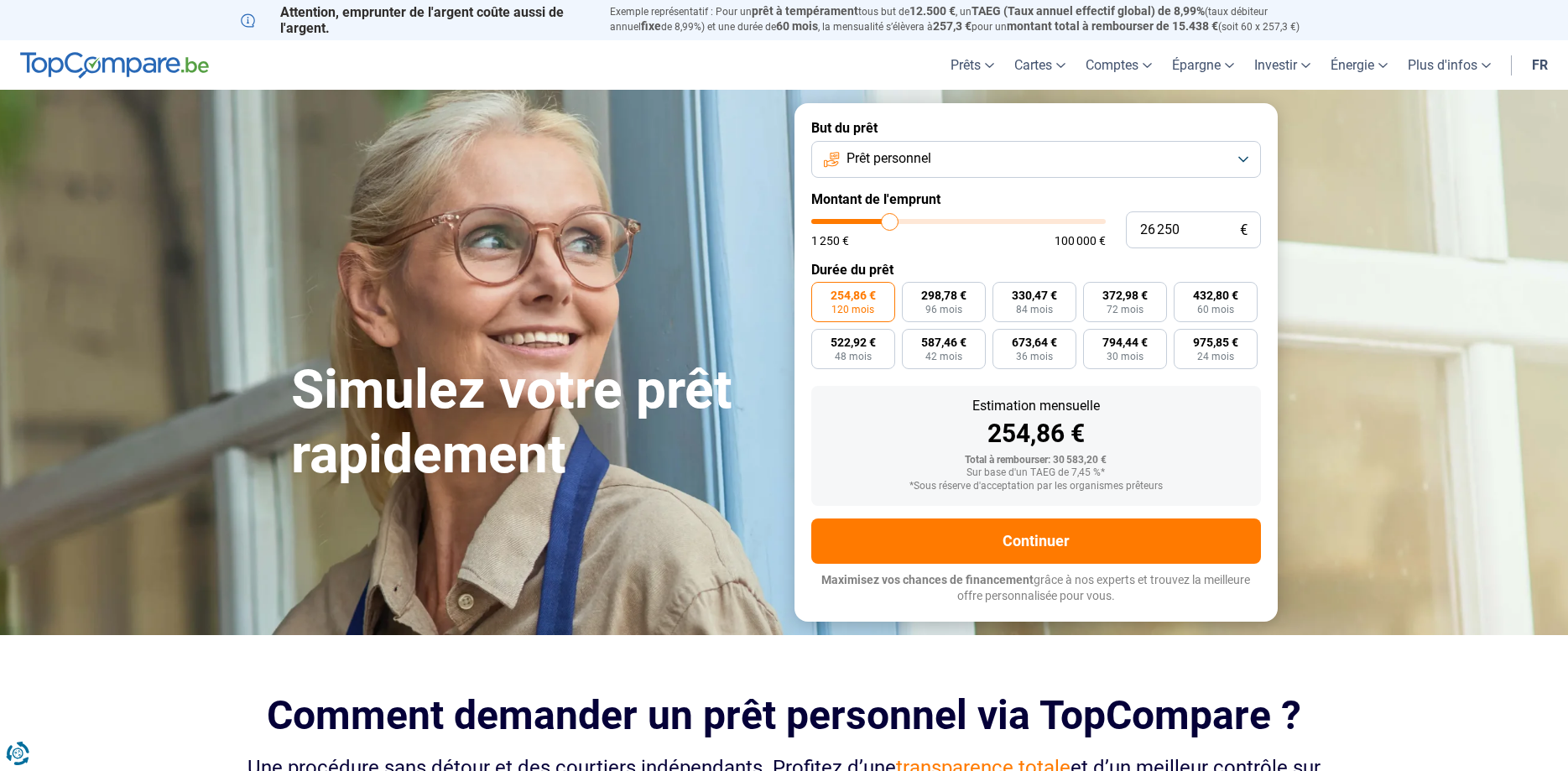
type input "26750"
type input "27 000"
type input "27000"
type input "27 250"
type input "27250"
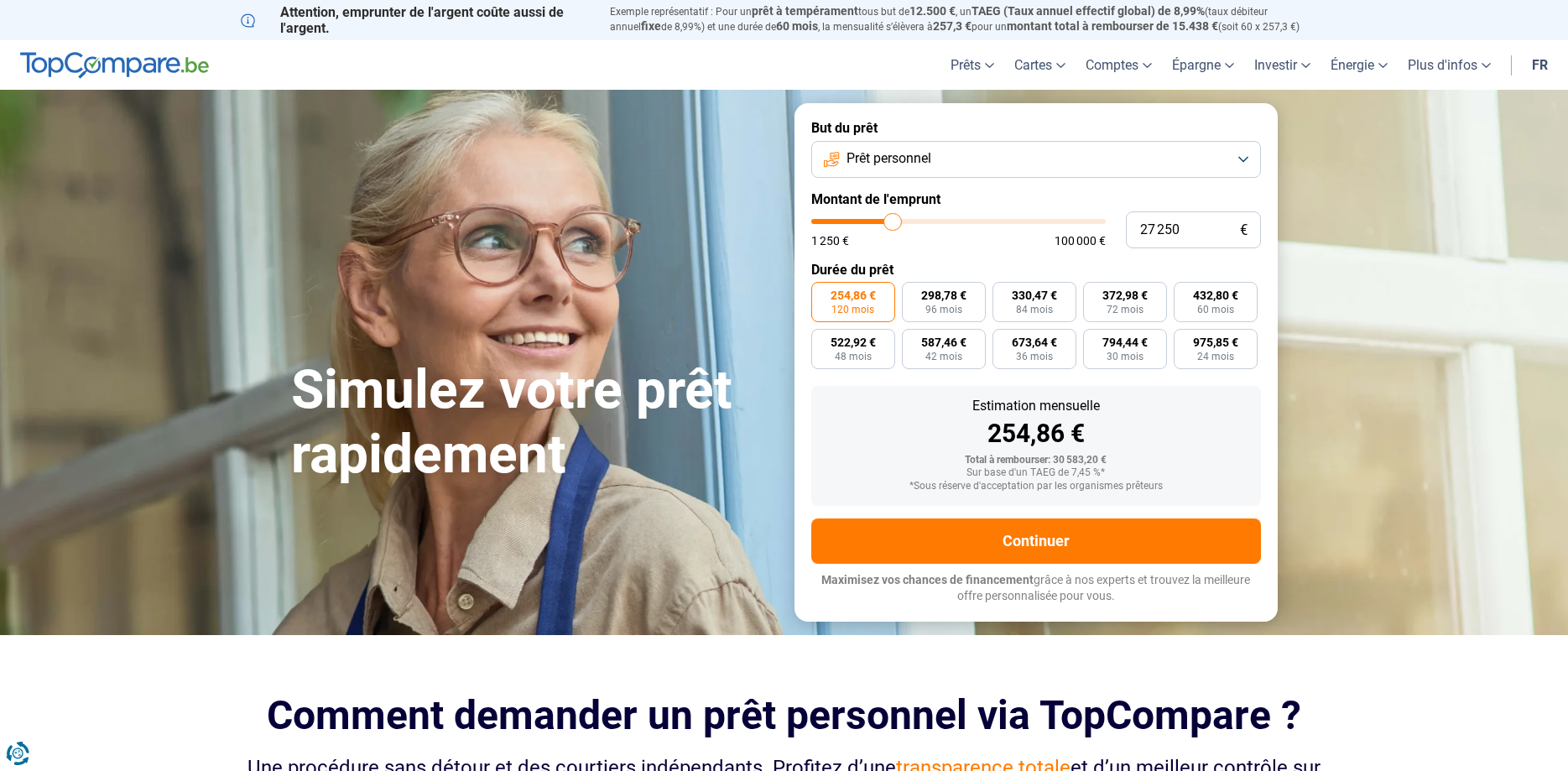
type input "27 500"
type input "27500"
type input "27 750"
type input "27750"
type input "27 500"
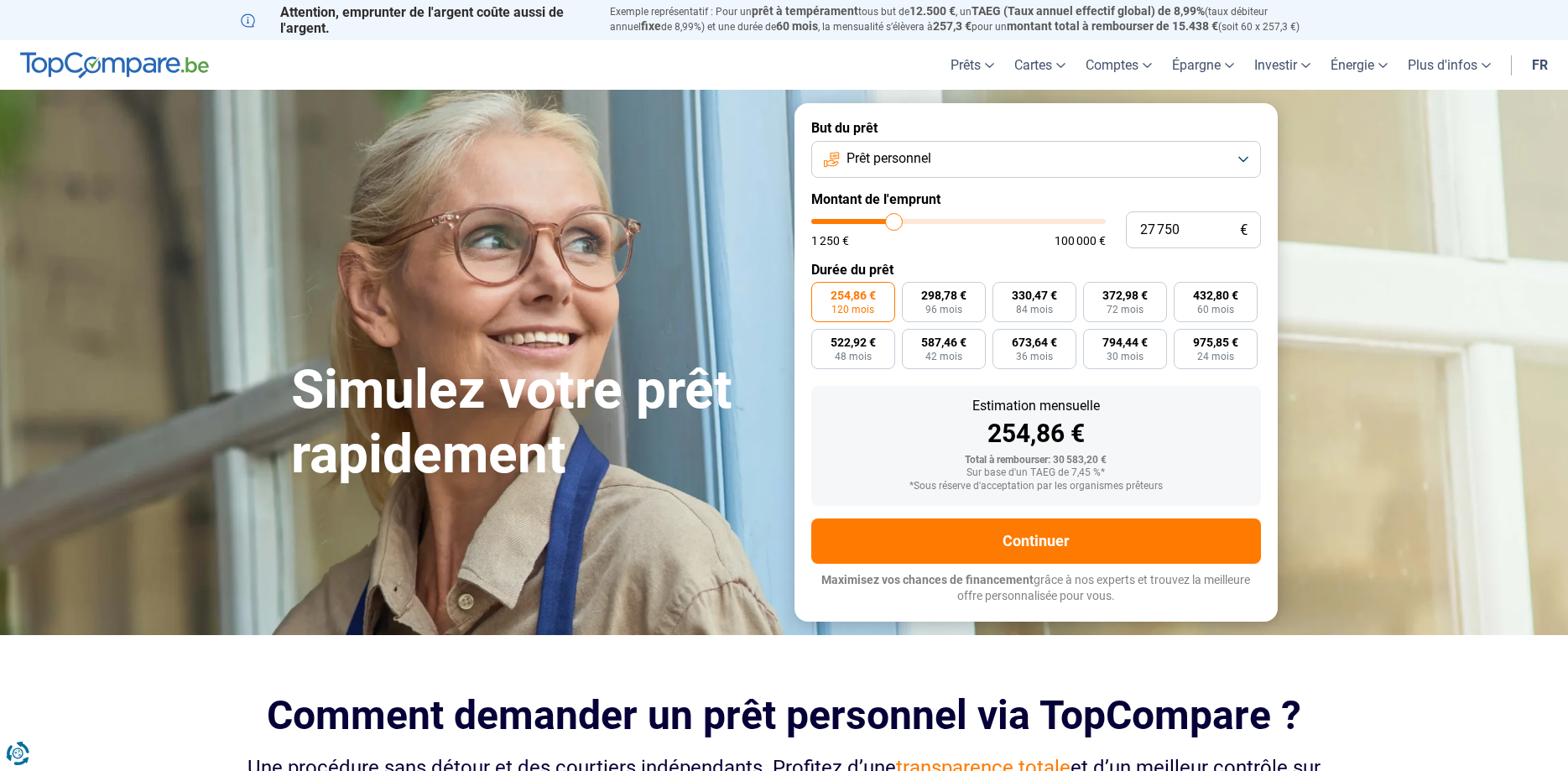
type input "27500"
type input "27 000"
type input "27000"
type input "26 000"
type input "26000"
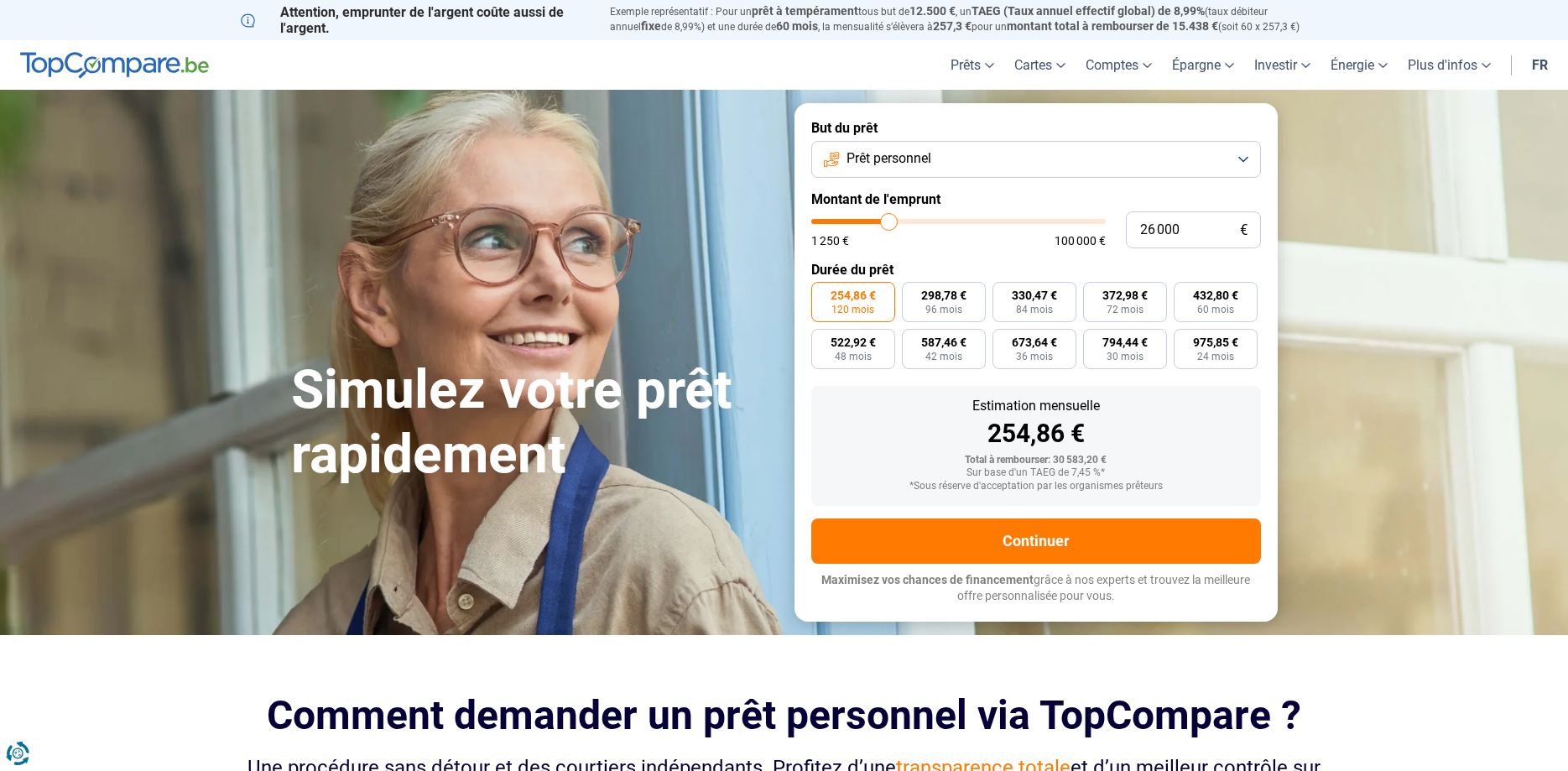
type input "25 250"
type input "25250"
type input "22 750"
type input "22750"
type input "21 750"
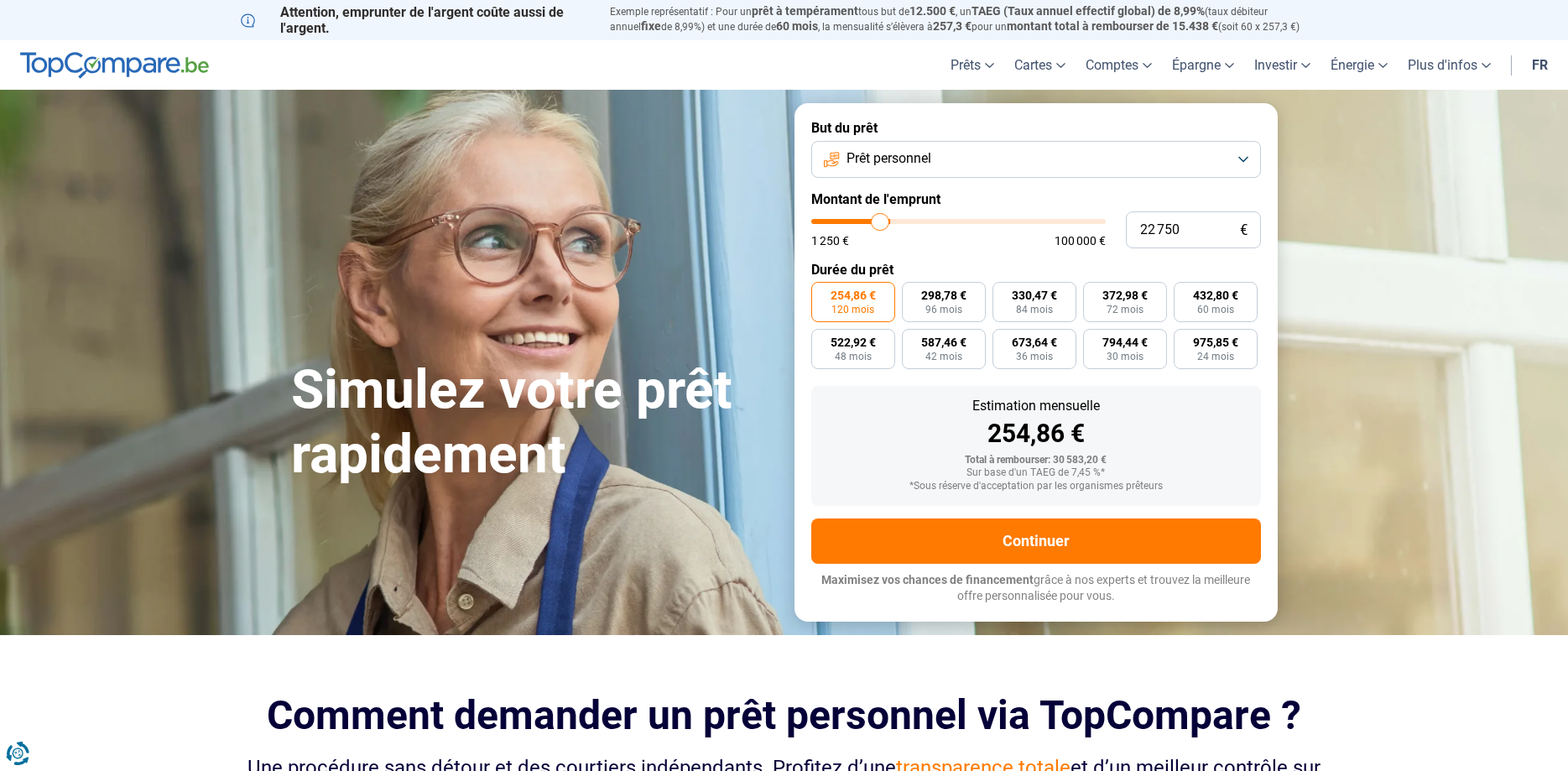
type input "21750"
type input "21 500"
type input "21500"
type input "21 250"
type input "21250"
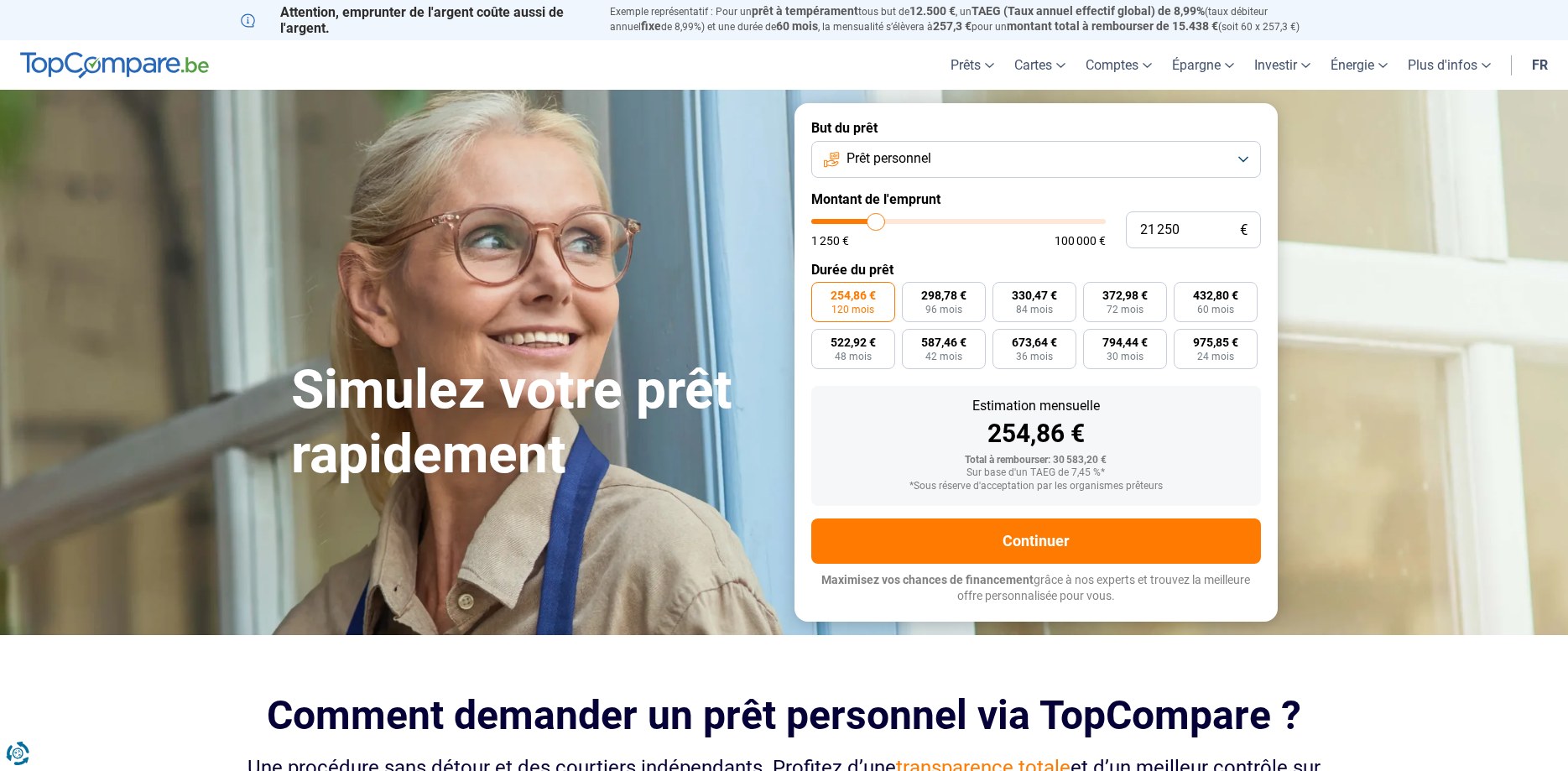
type input "21 000"
type input "21000"
type input "20 750"
type input "20750"
click at [874, 221] on input "range" at bounding box center [959, 221] width 294 height 5
